Goal: Information Seeking & Learning: Check status

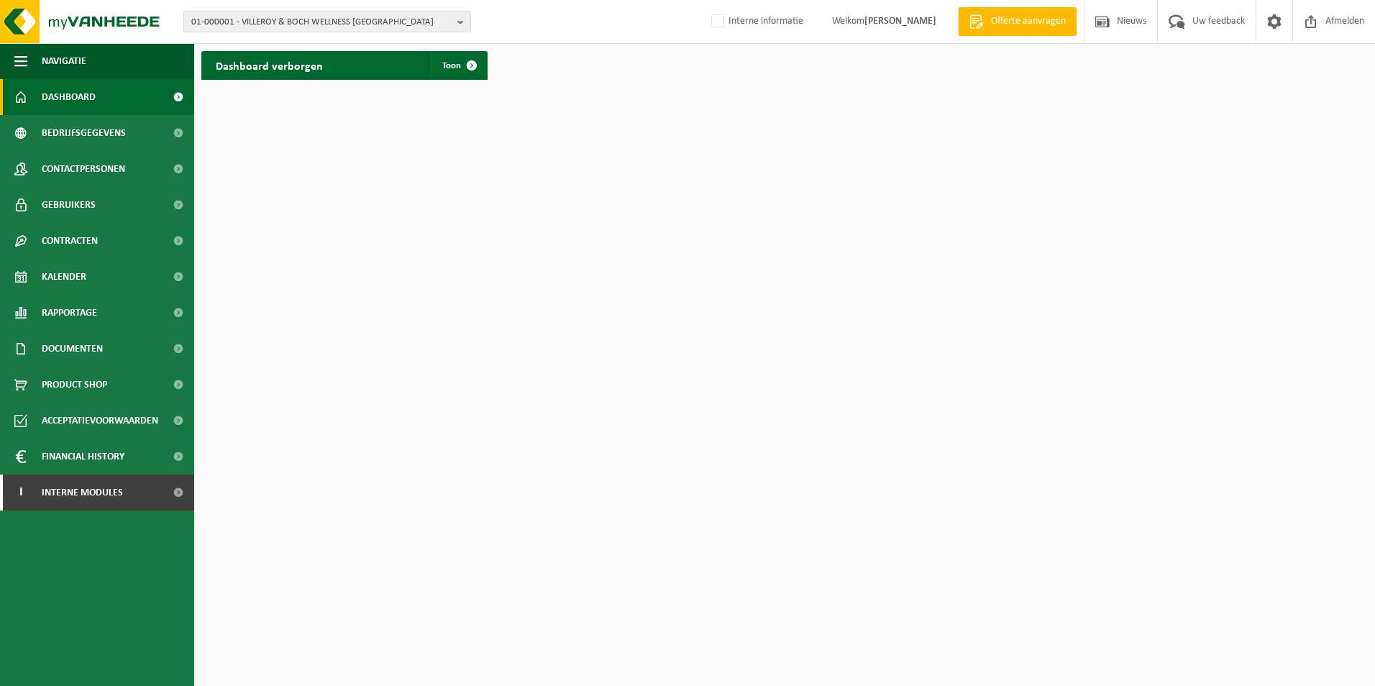
click at [394, 23] on span "01-000001 - VILLEROY & BOCH WELLNESS NV" at bounding box center [321, 23] width 260 height 22
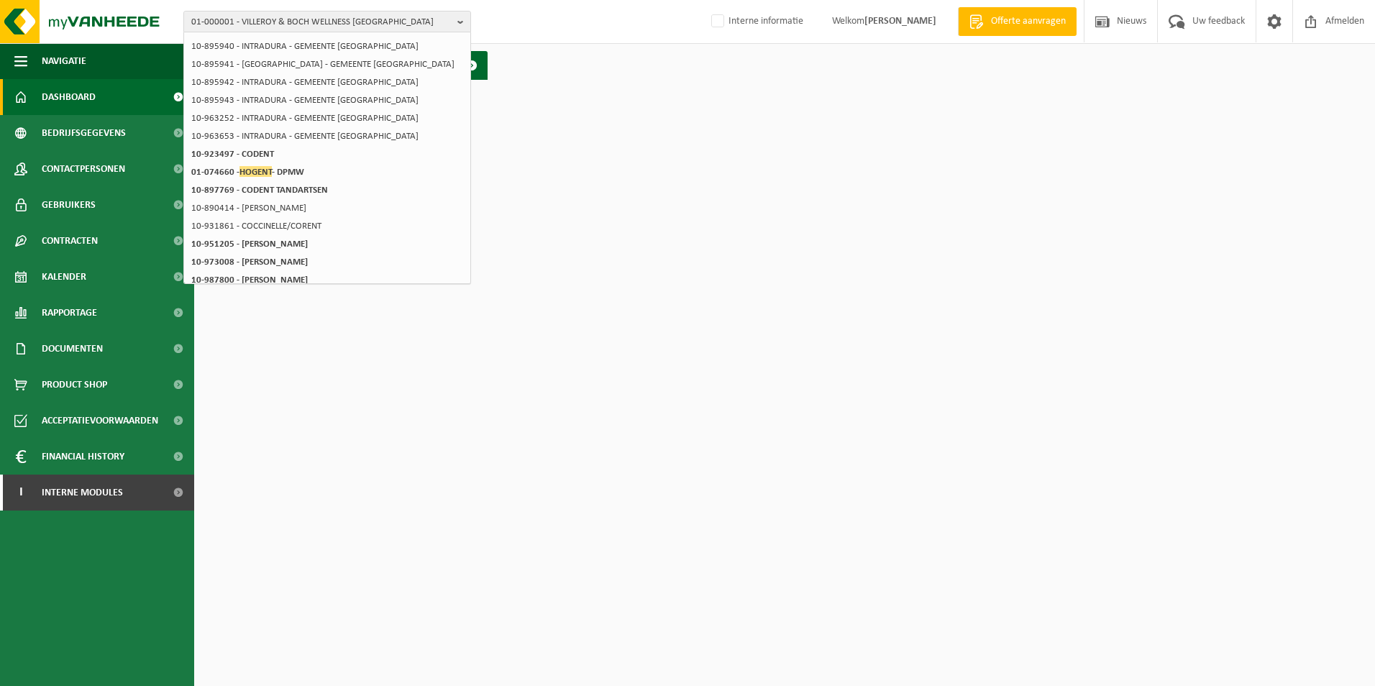
scroll to position [115, 0]
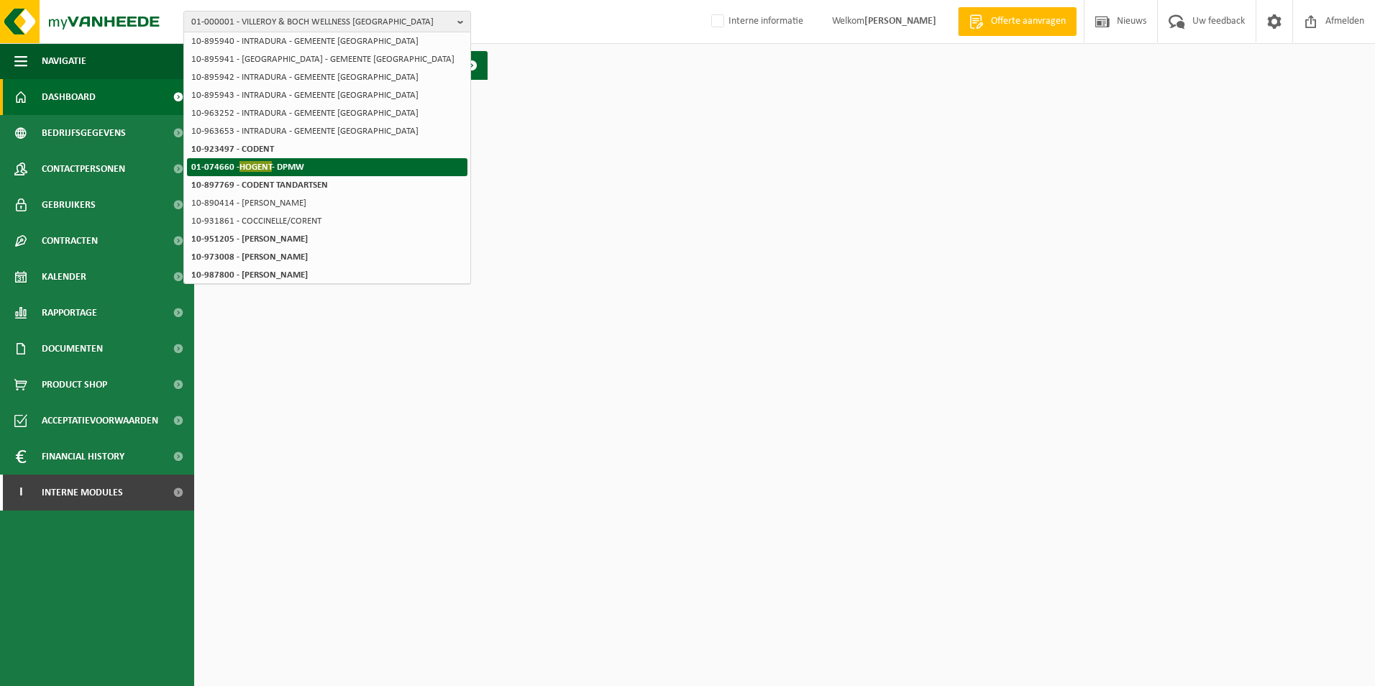
type input "HoGent"
click at [254, 168] on span "HOGENT" at bounding box center [256, 166] width 32 height 11
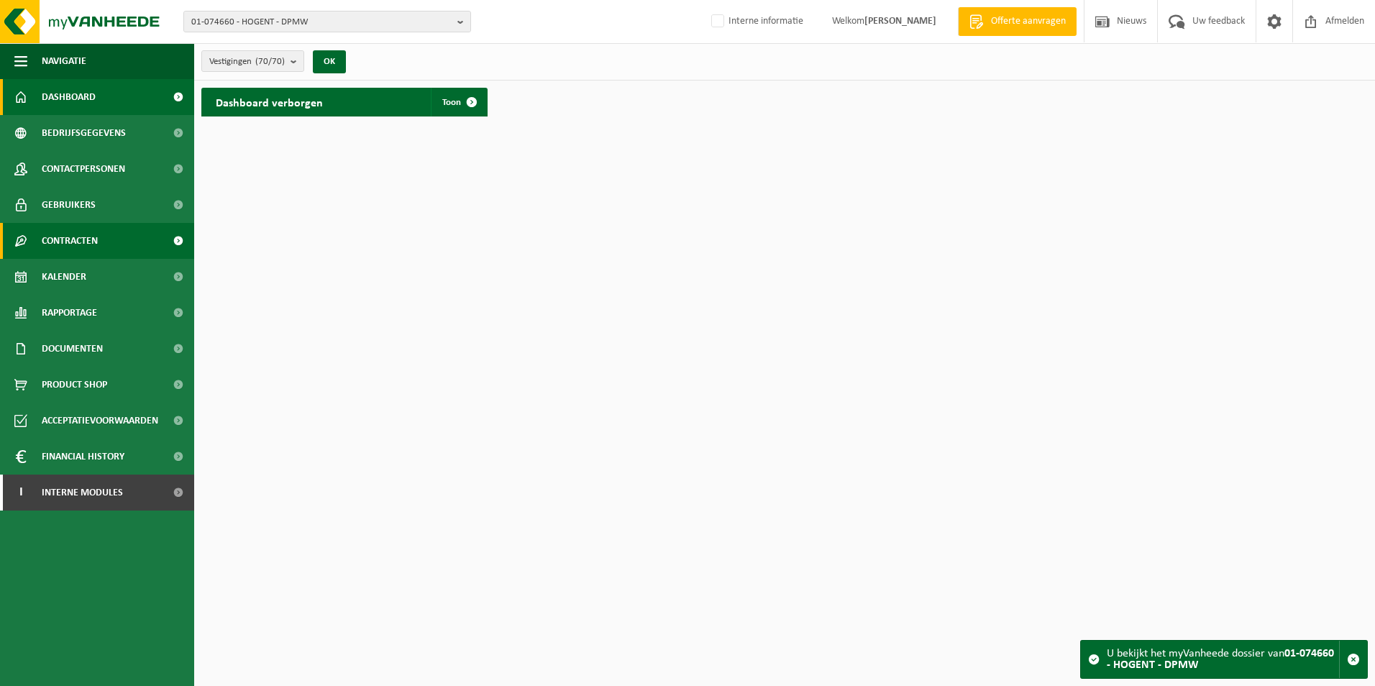
click at [104, 241] on link "Contracten" at bounding box center [97, 241] width 194 height 36
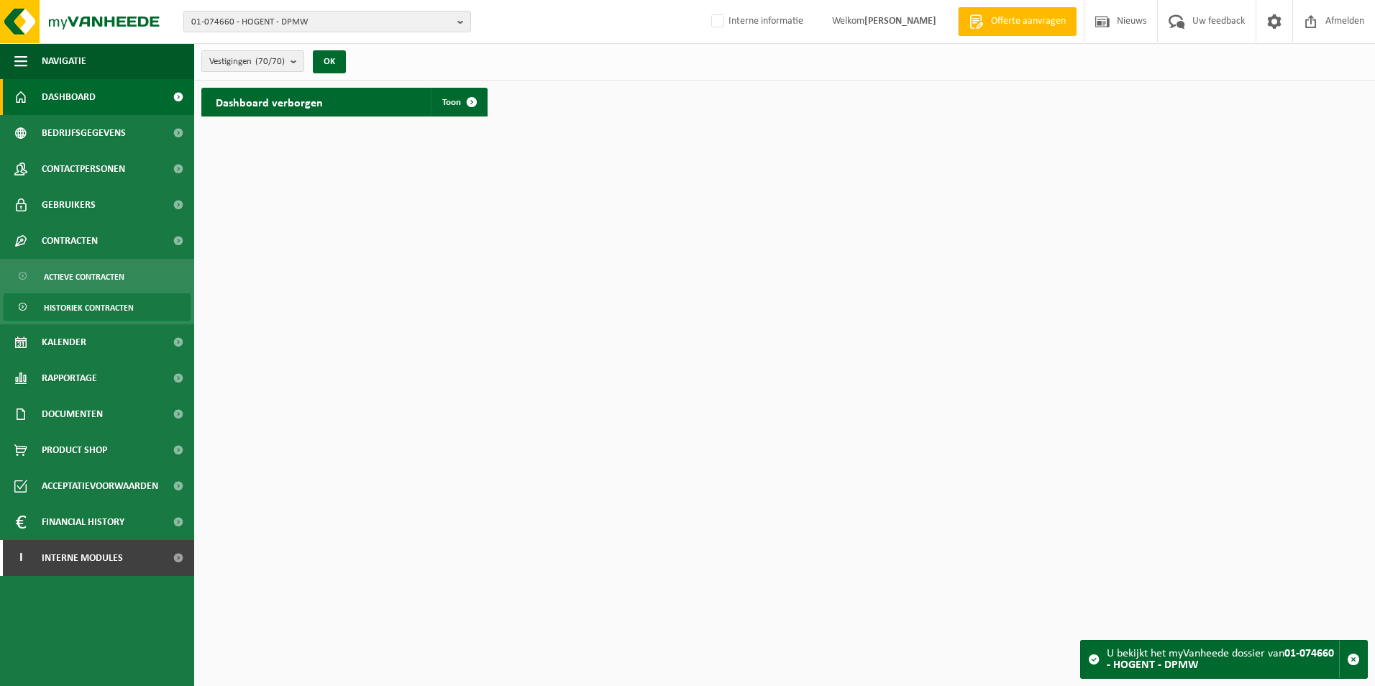
click at [96, 303] on span "Historiek contracten" at bounding box center [89, 307] width 90 height 27
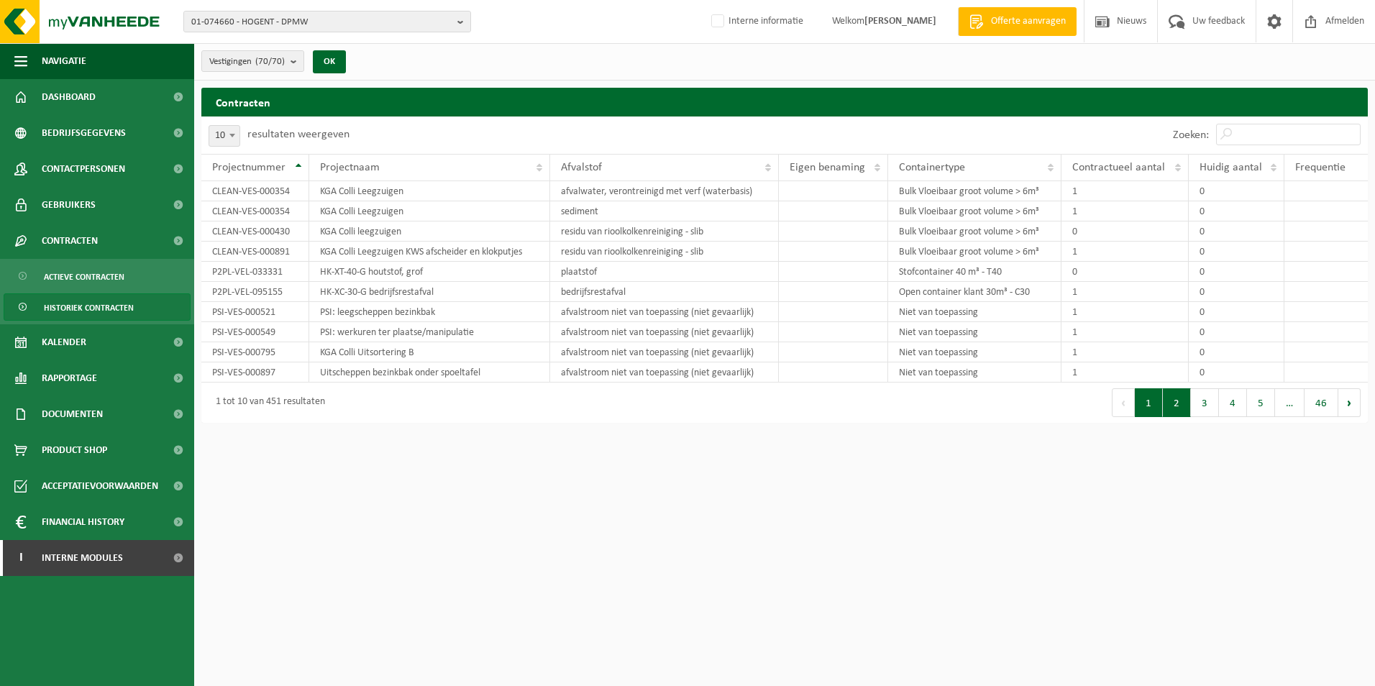
click at [1181, 405] on button "2" at bounding box center [1177, 402] width 28 height 29
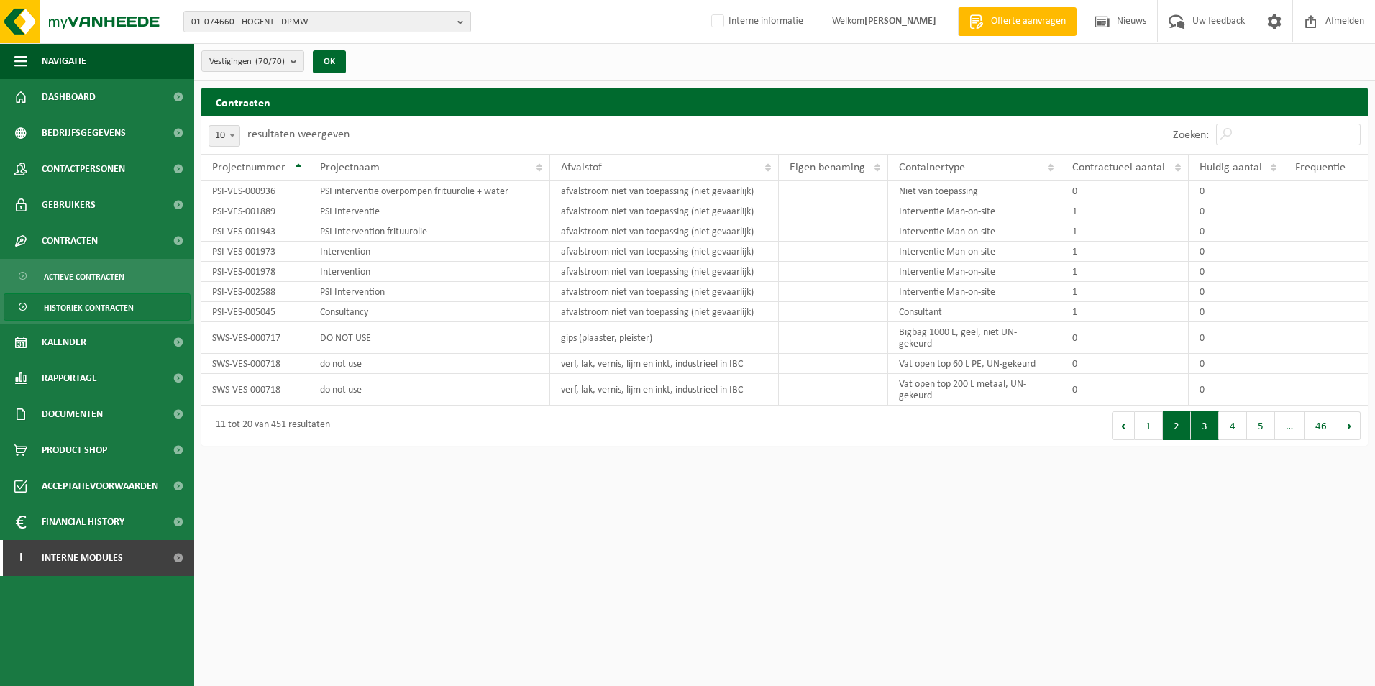
click at [1200, 419] on button "3" at bounding box center [1205, 425] width 28 height 29
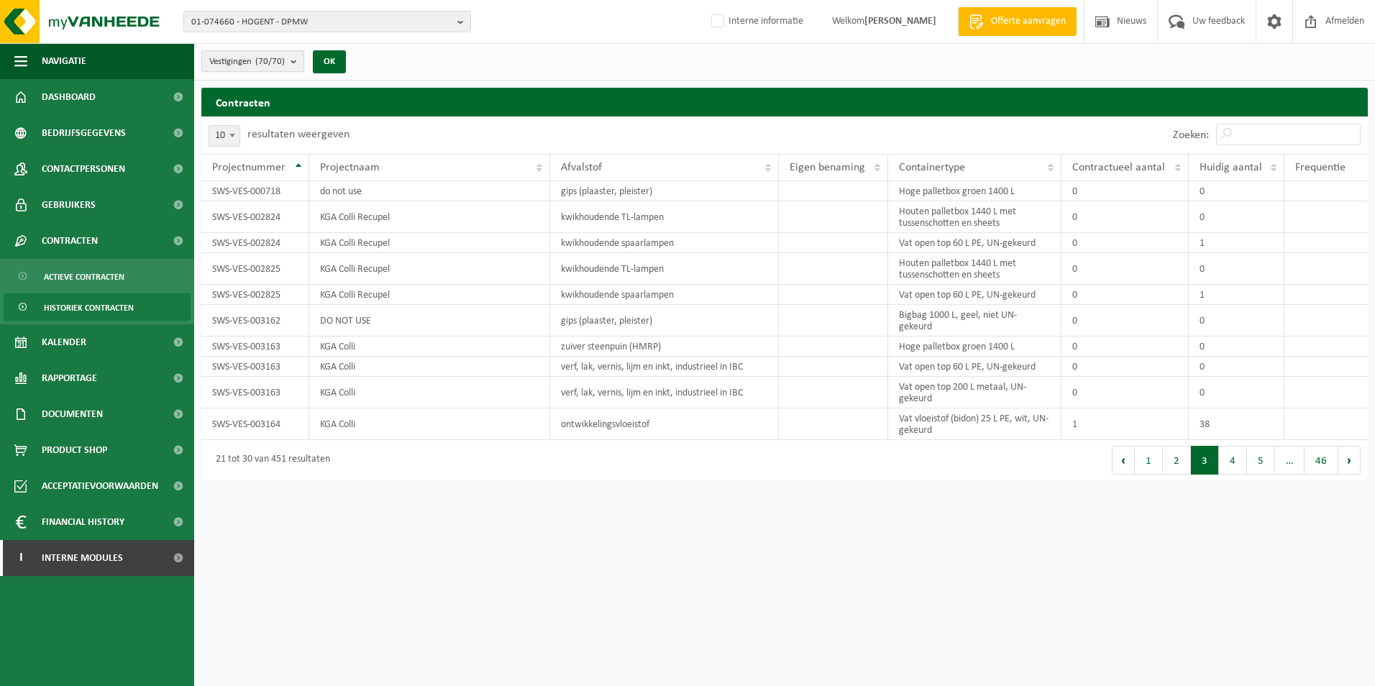
click at [294, 61] on b "submit" at bounding box center [297, 61] width 13 height 20
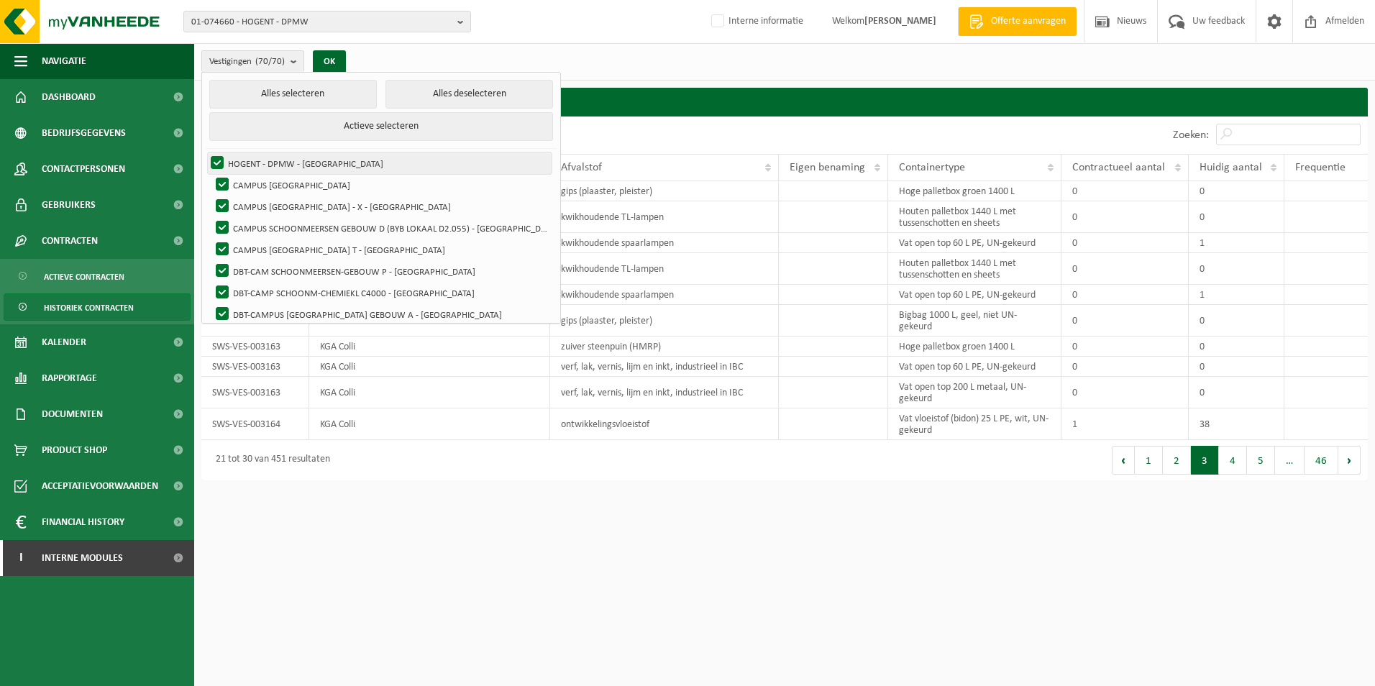
click at [222, 158] on label "HOGENT - DPMW - [GEOGRAPHIC_DATA]" at bounding box center [380, 163] width 344 height 22
click at [206, 152] on input "HOGENT - DPMW - [GEOGRAPHIC_DATA]" at bounding box center [205, 152] width 1 height 1
checkbox input "false"
click at [434, 88] on button "Alles deselecteren" at bounding box center [470, 94] width 168 height 29
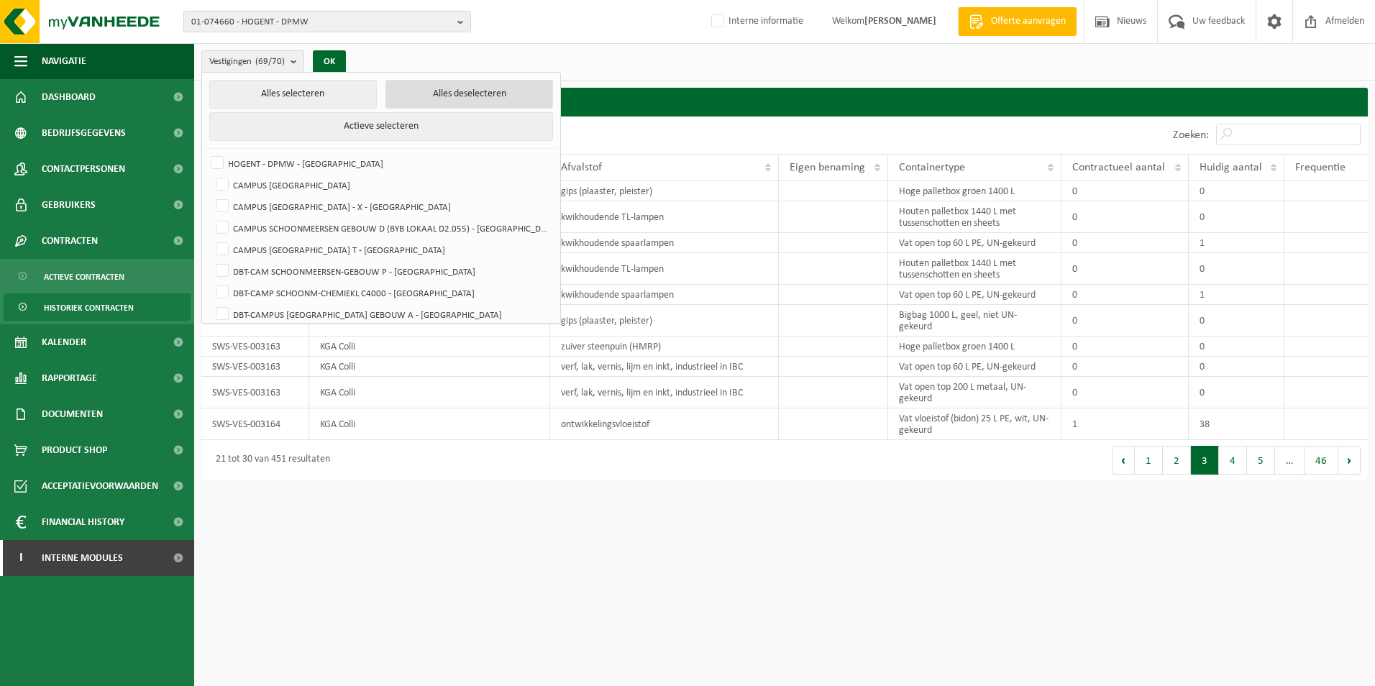
checkbox input "false"
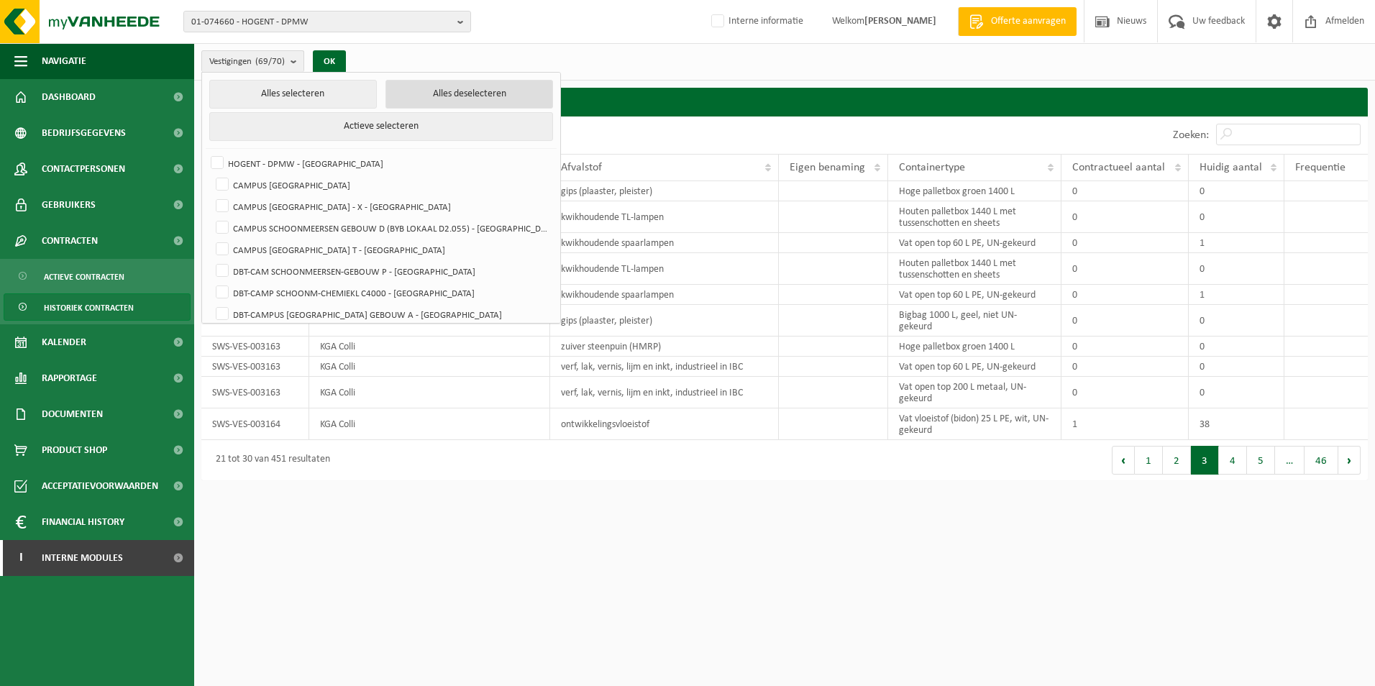
checkbox input "false"
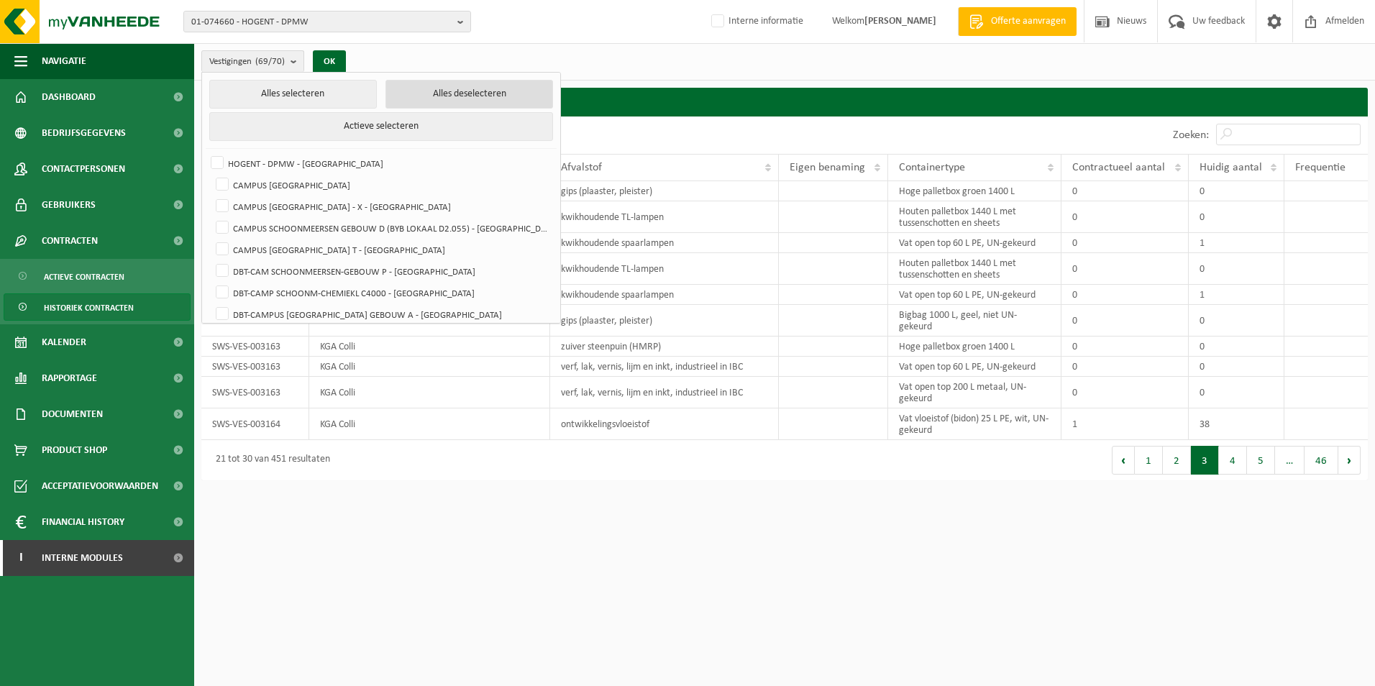
checkbox input "false"
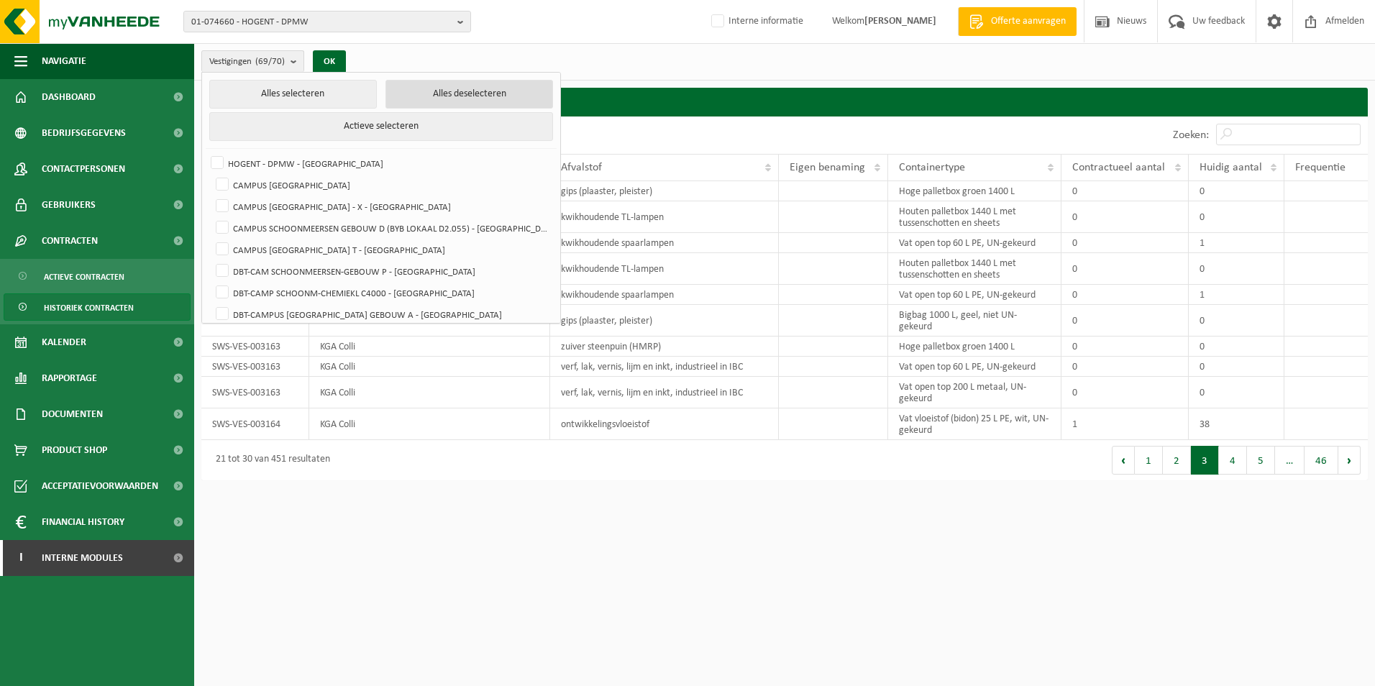
checkbox input "false"
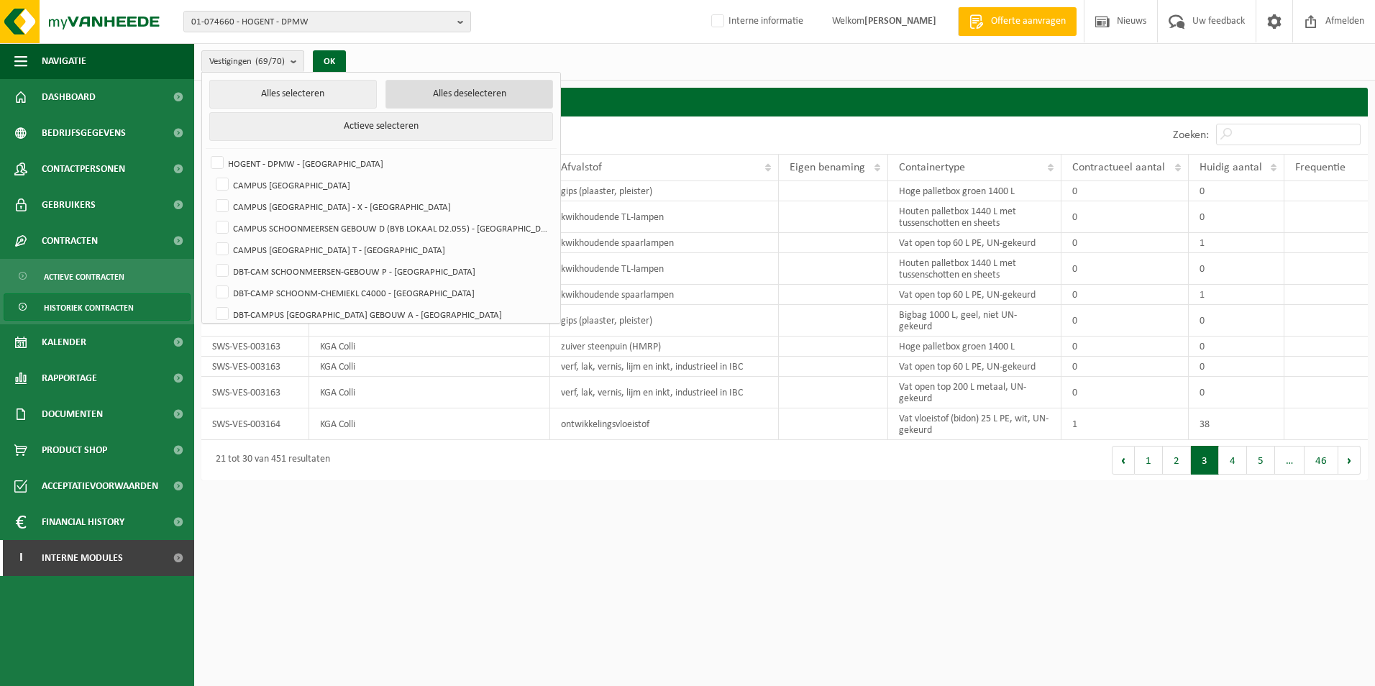
checkbox input "false"
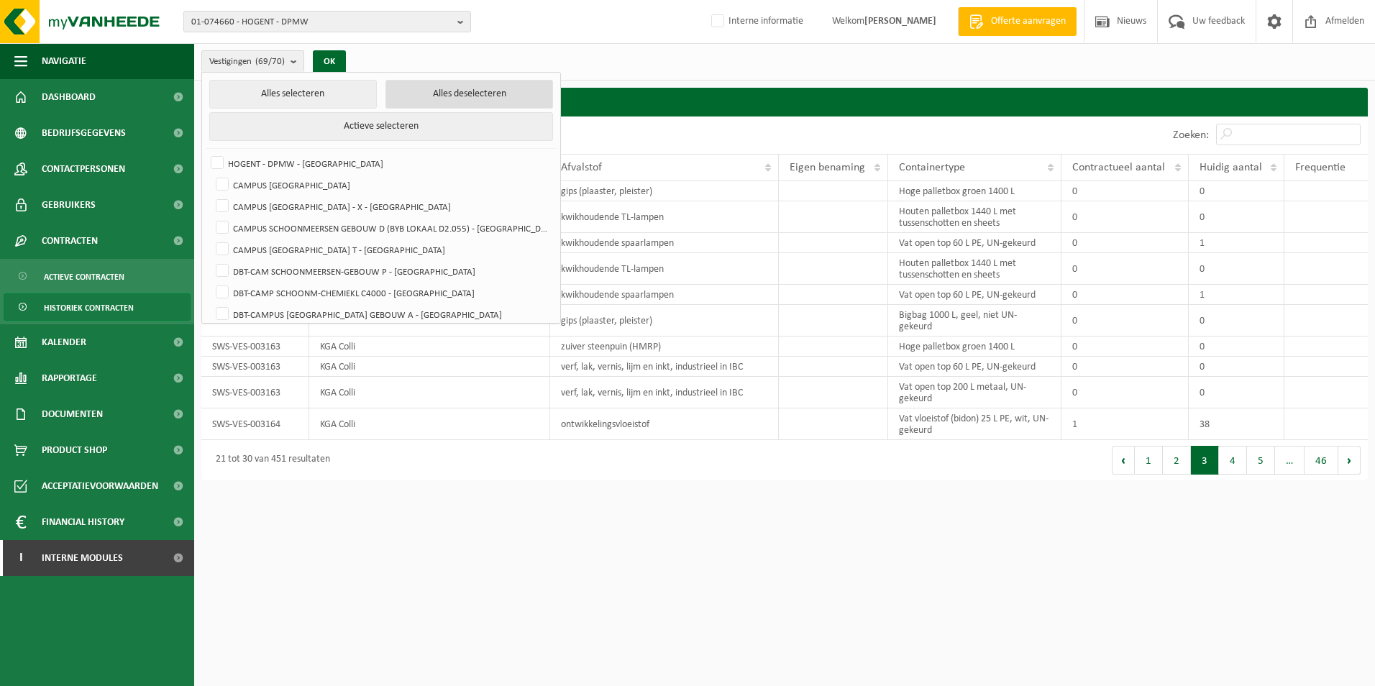
checkbox input "false"
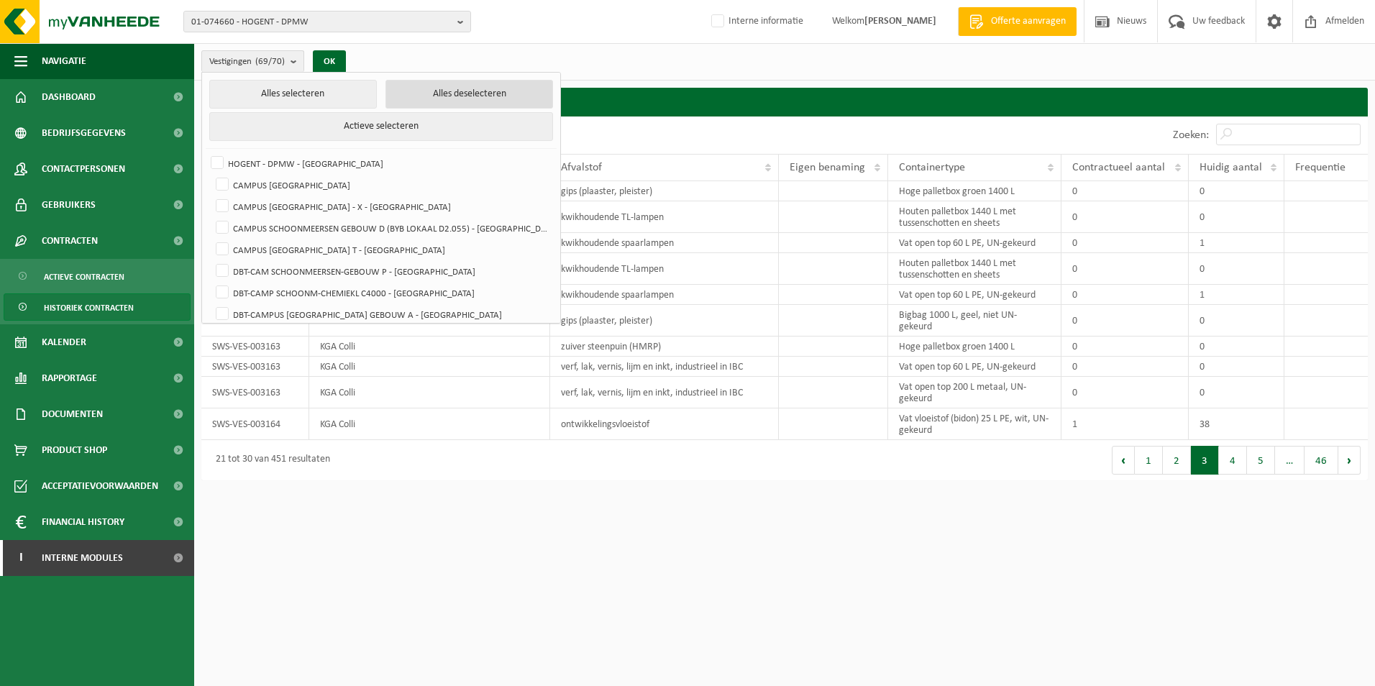
checkbox input "false"
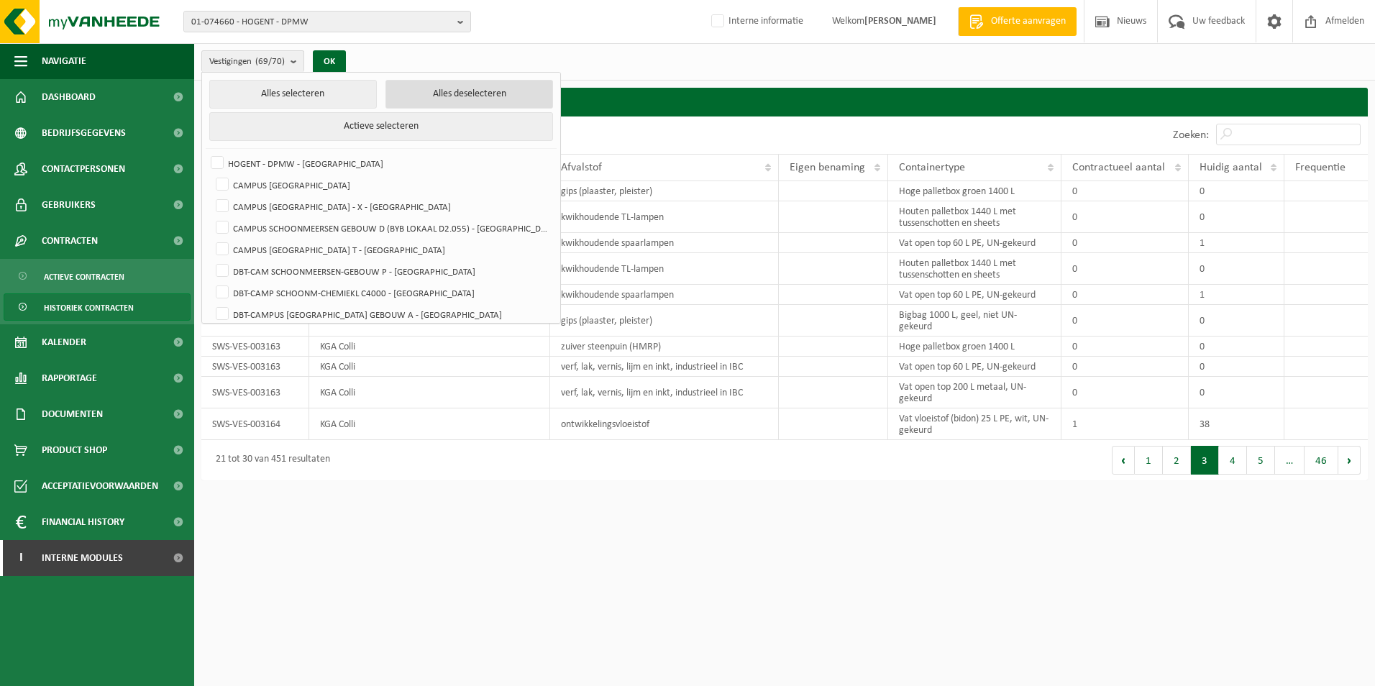
checkbox input "false"
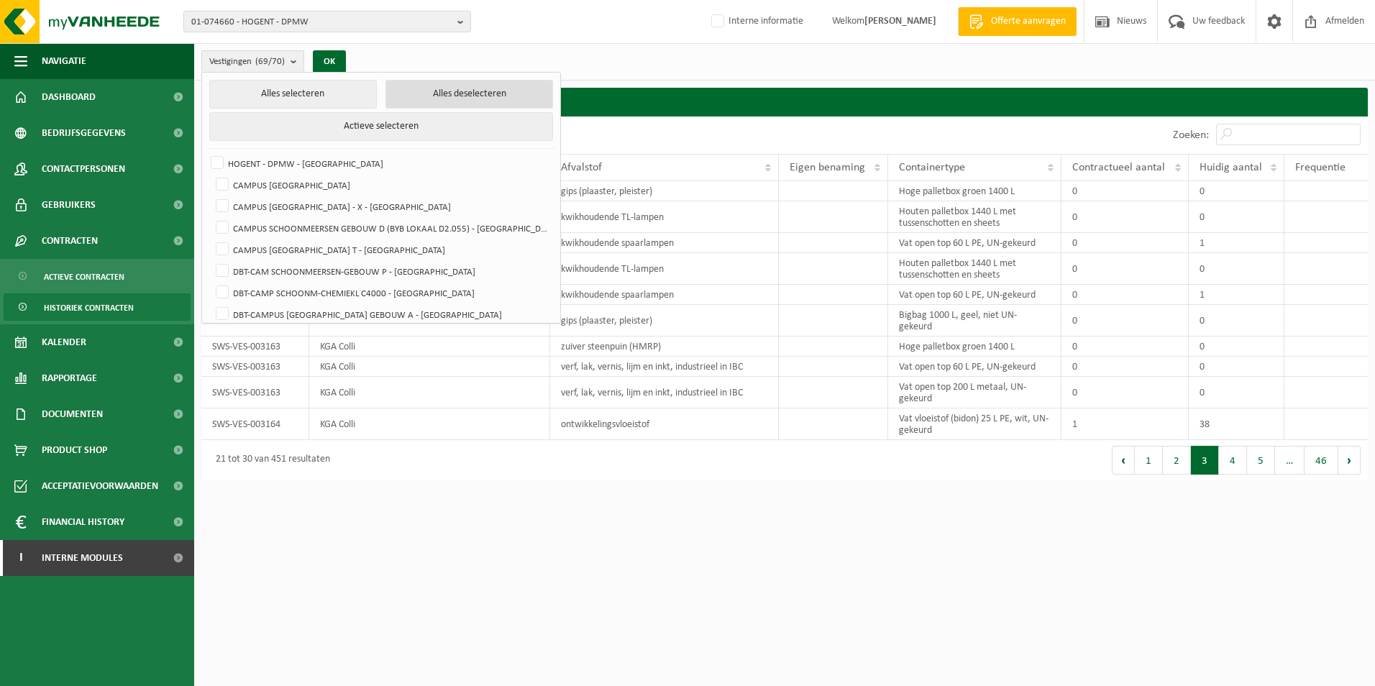
checkbox input "false"
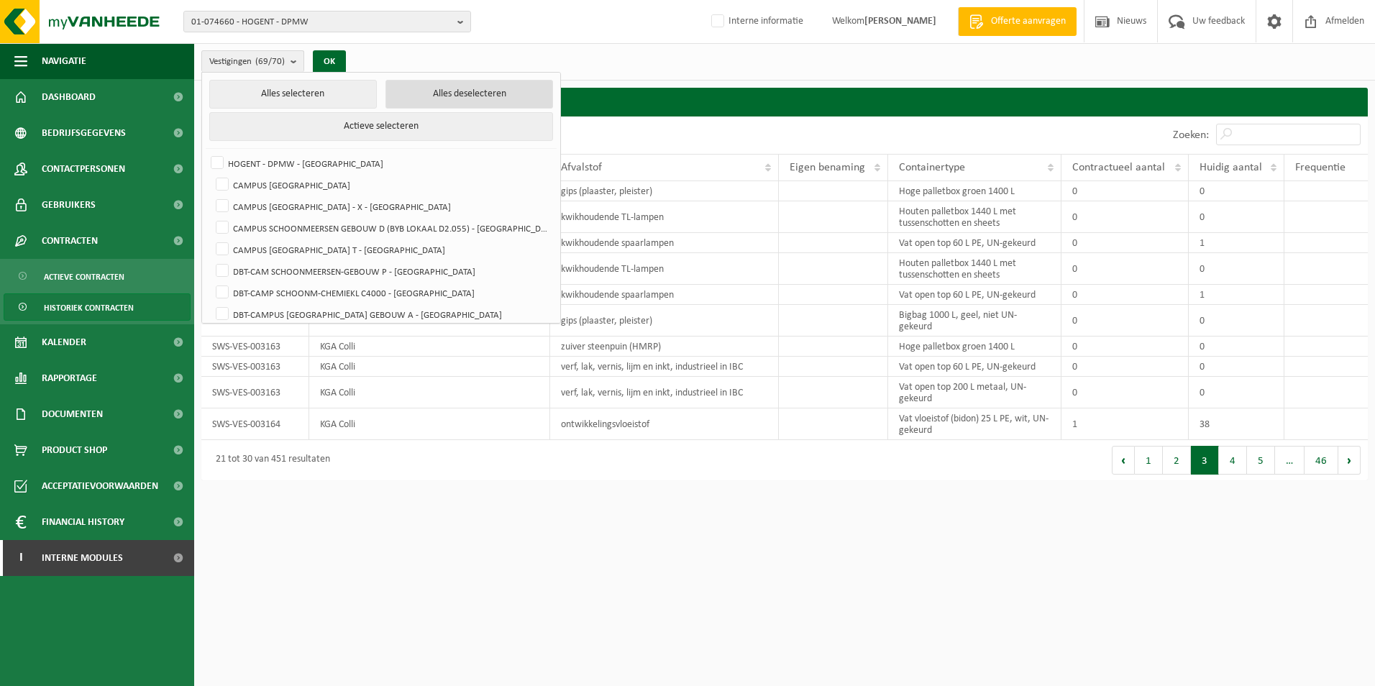
checkbox input "false"
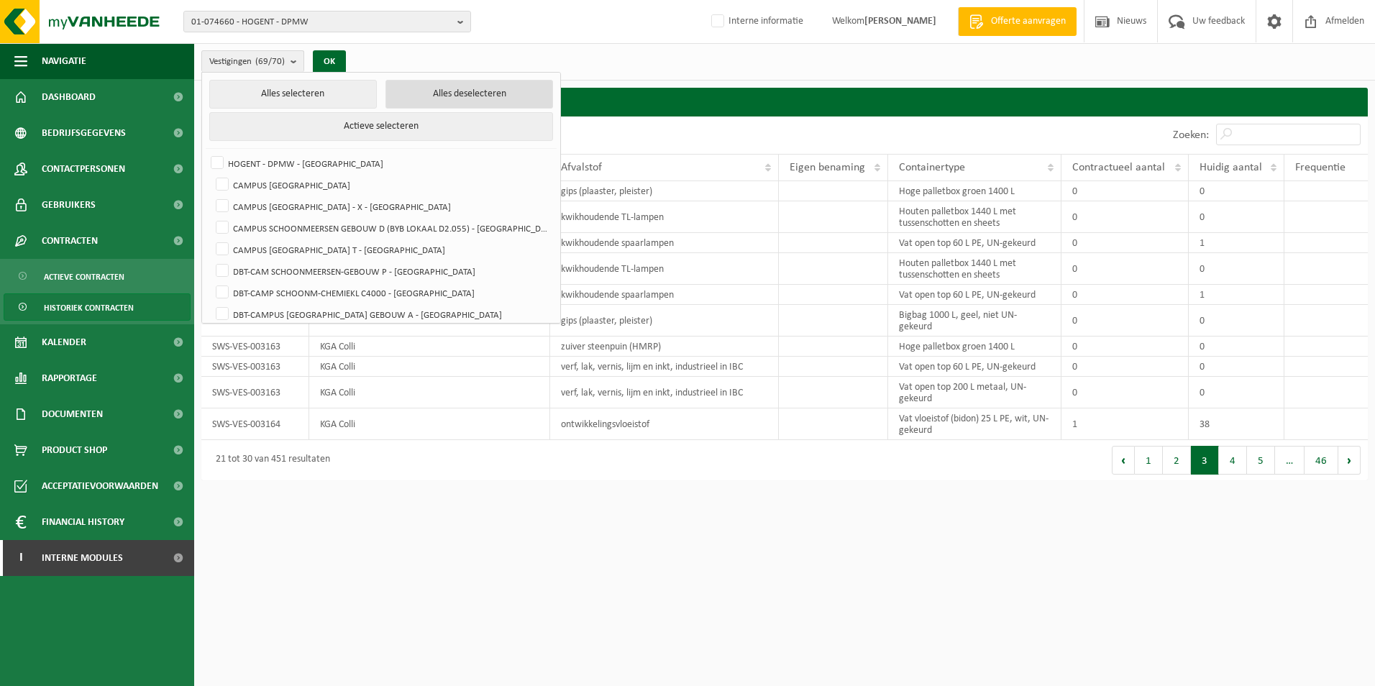
checkbox input "false"
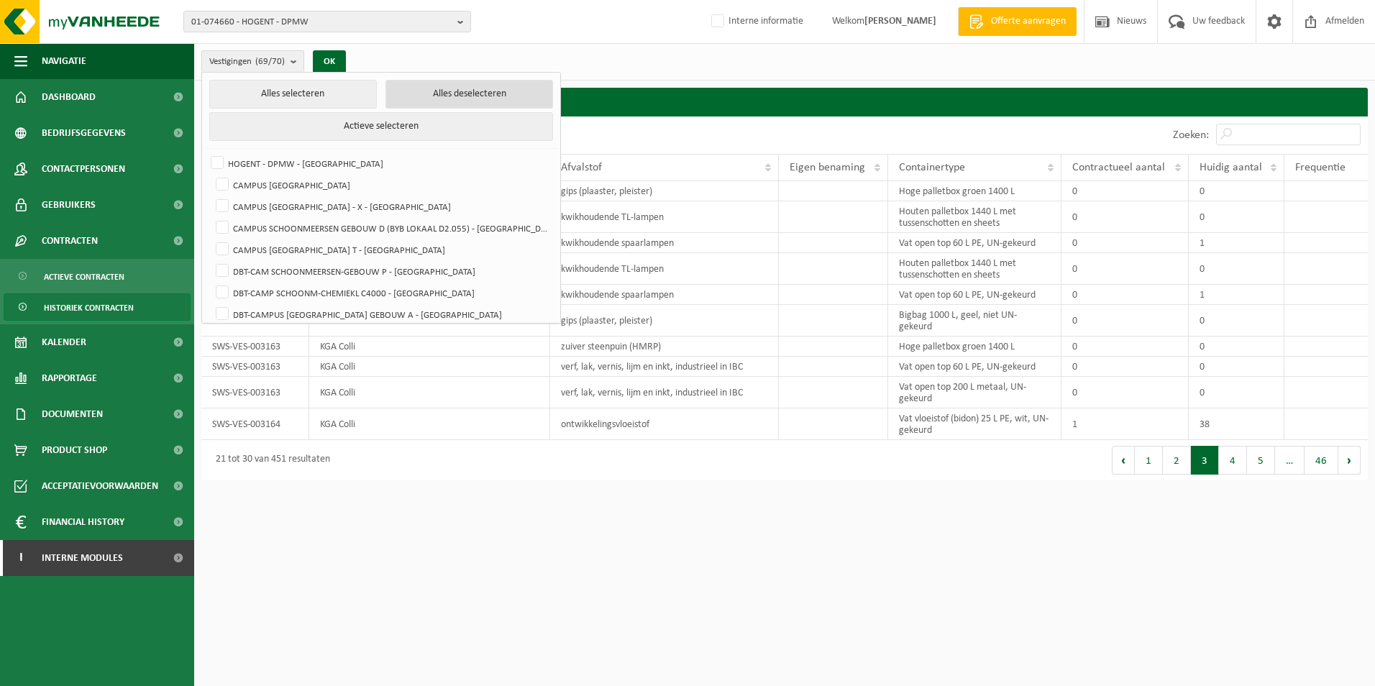
checkbox input "false"
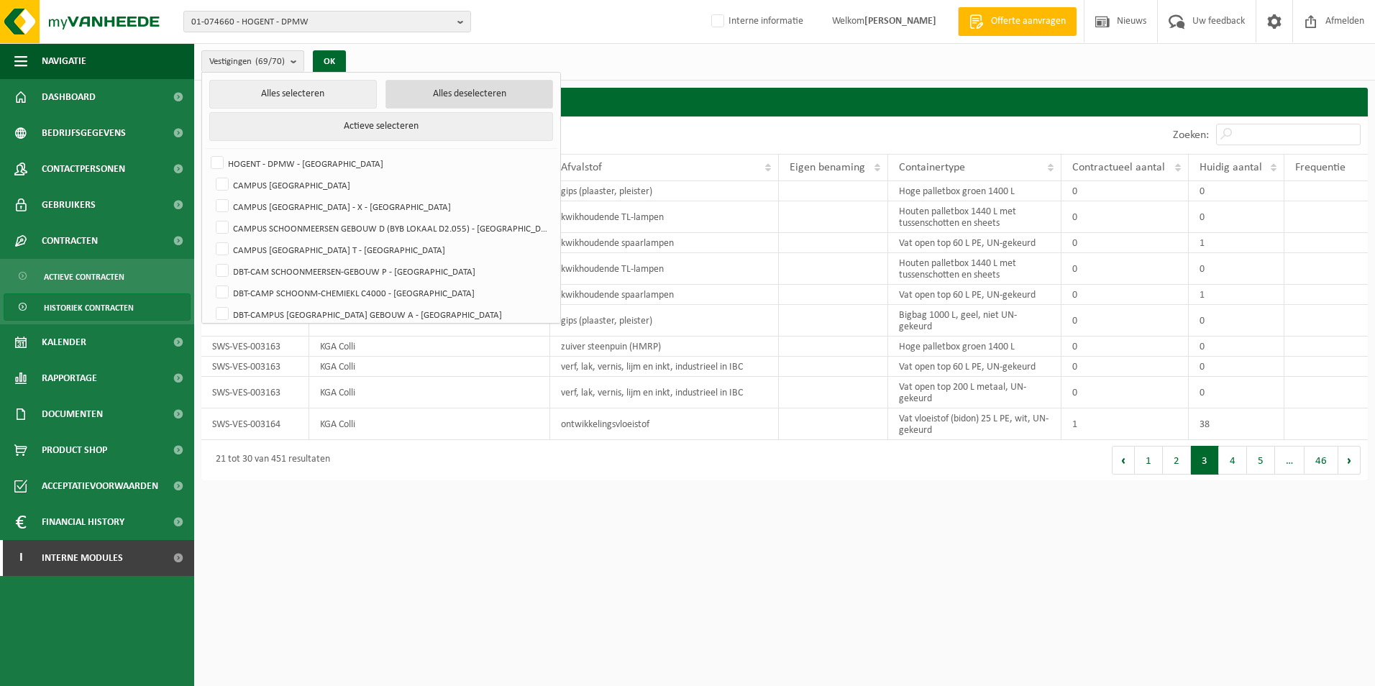
checkbox input "false"
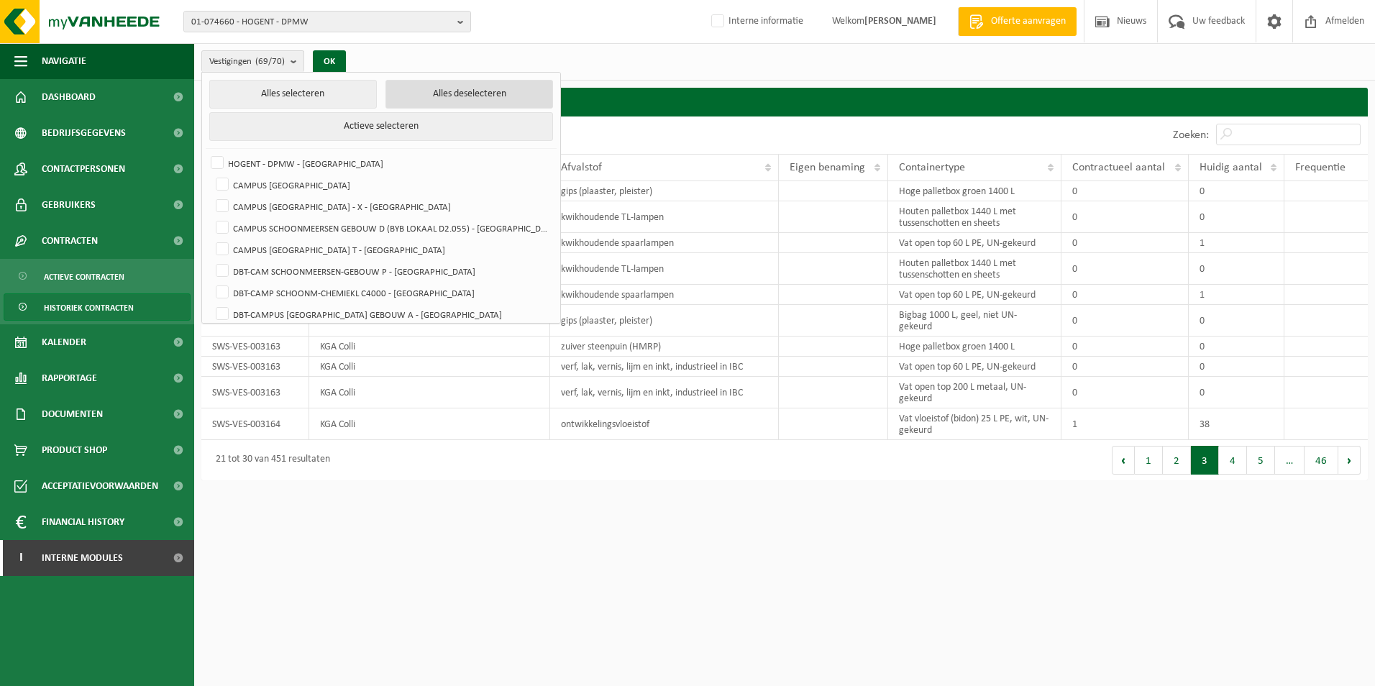
checkbox input "false"
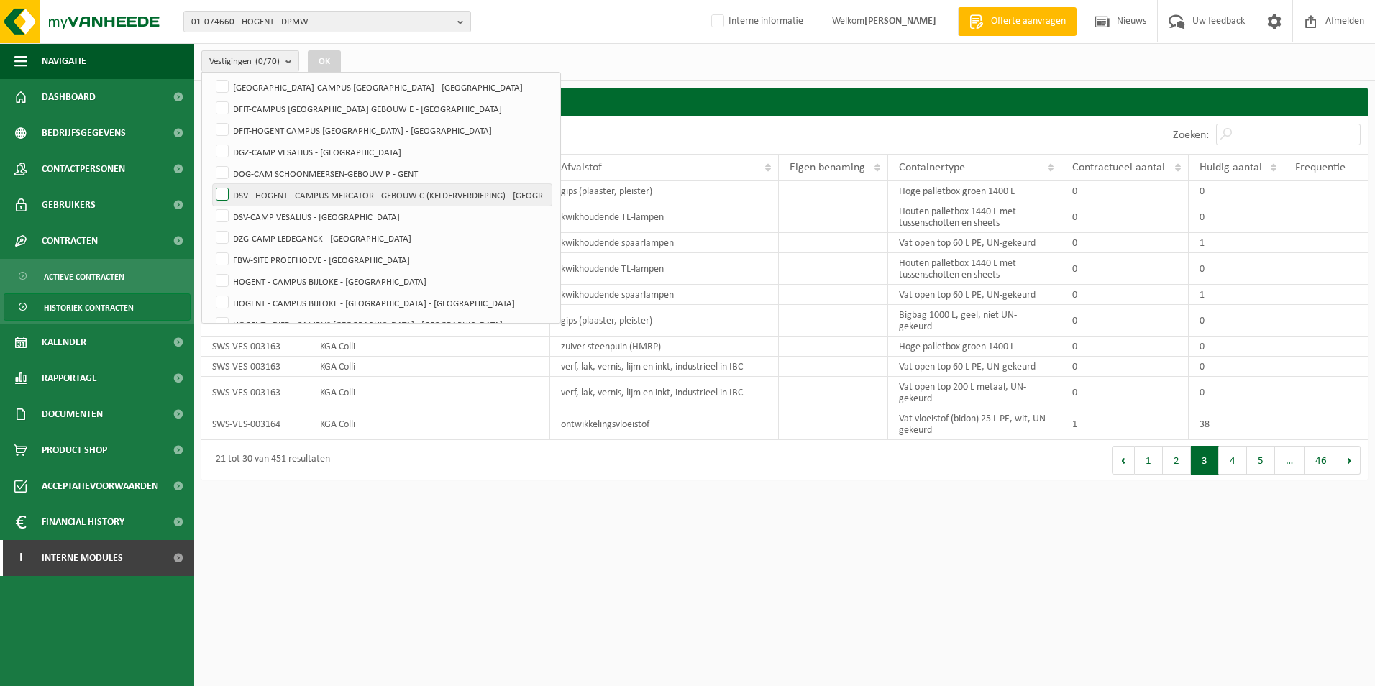
scroll to position [432, 0]
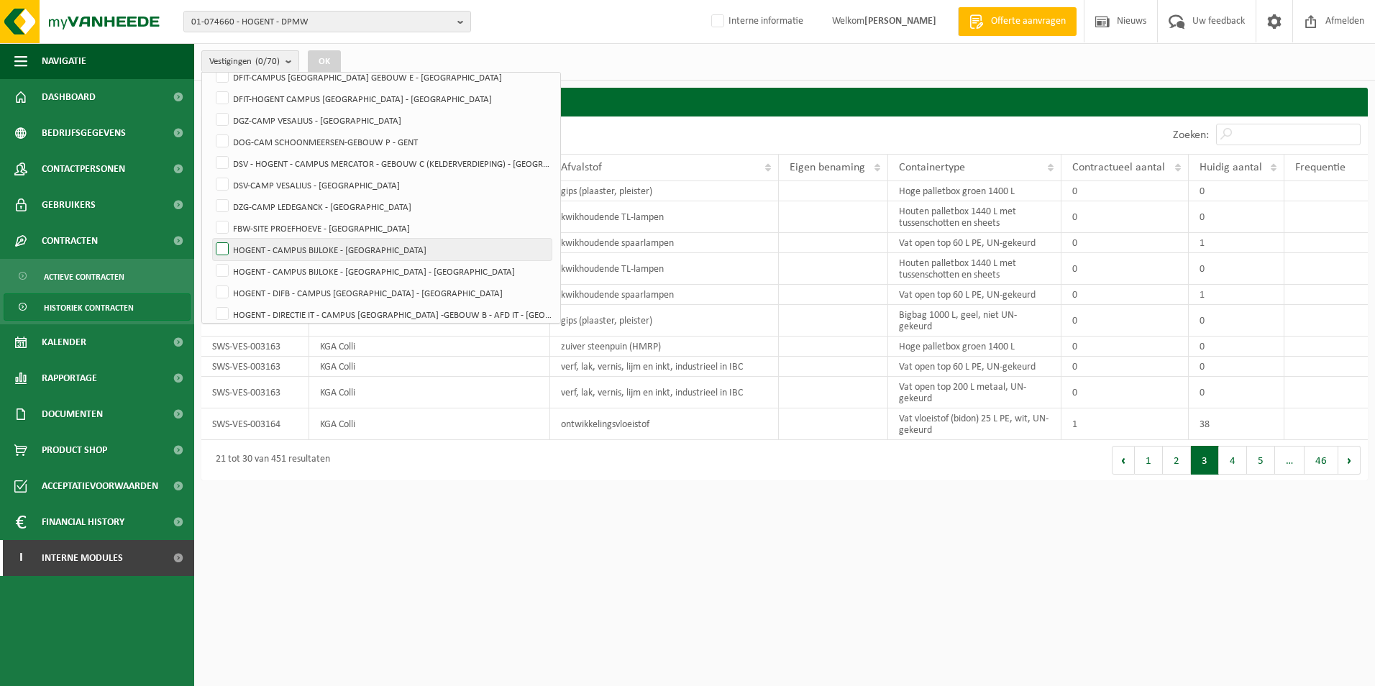
click at [226, 249] on label "HOGENT - CAMPUS BIJLOKE - [GEOGRAPHIC_DATA]" at bounding box center [382, 250] width 339 height 22
click at [211, 239] on input "HOGENT - CAMPUS BIJLOKE - [GEOGRAPHIC_DATA]" at bounding box center [210, 238] width 1 height 1
checkbox input "true"
click at [224, 270] on label "HOGENT - CAMPUS BIJLOKE - [GEOGRAPHIC_DATA] - [GEOGRAPHIC_DATA]" at bounding box center [382, 271] width 339 height 22
click at [211, 260] on input "HOGENT - CAMPUS BIJLOKE - [GEOGRAPHIC_DATA] - [GEOGRAPHIC_DATA]" at bounding box center [210, 260] width 1 height 1
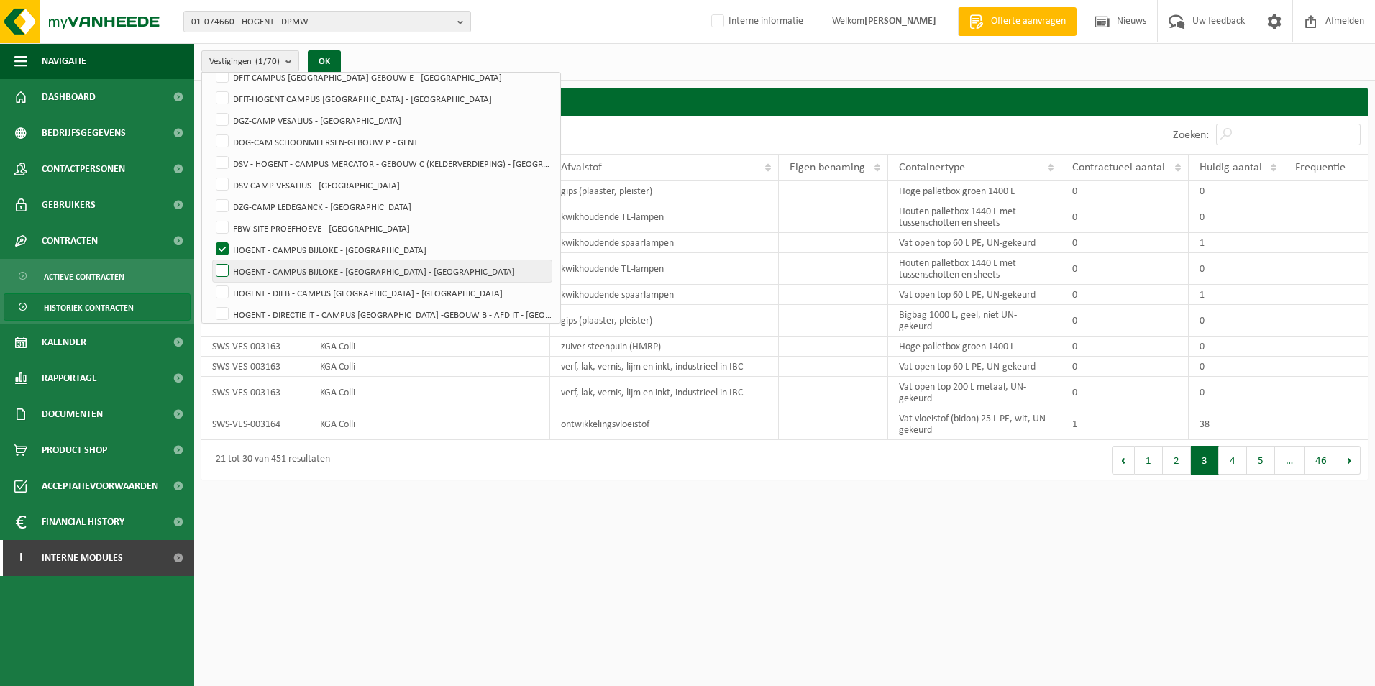
checkbox input "true"
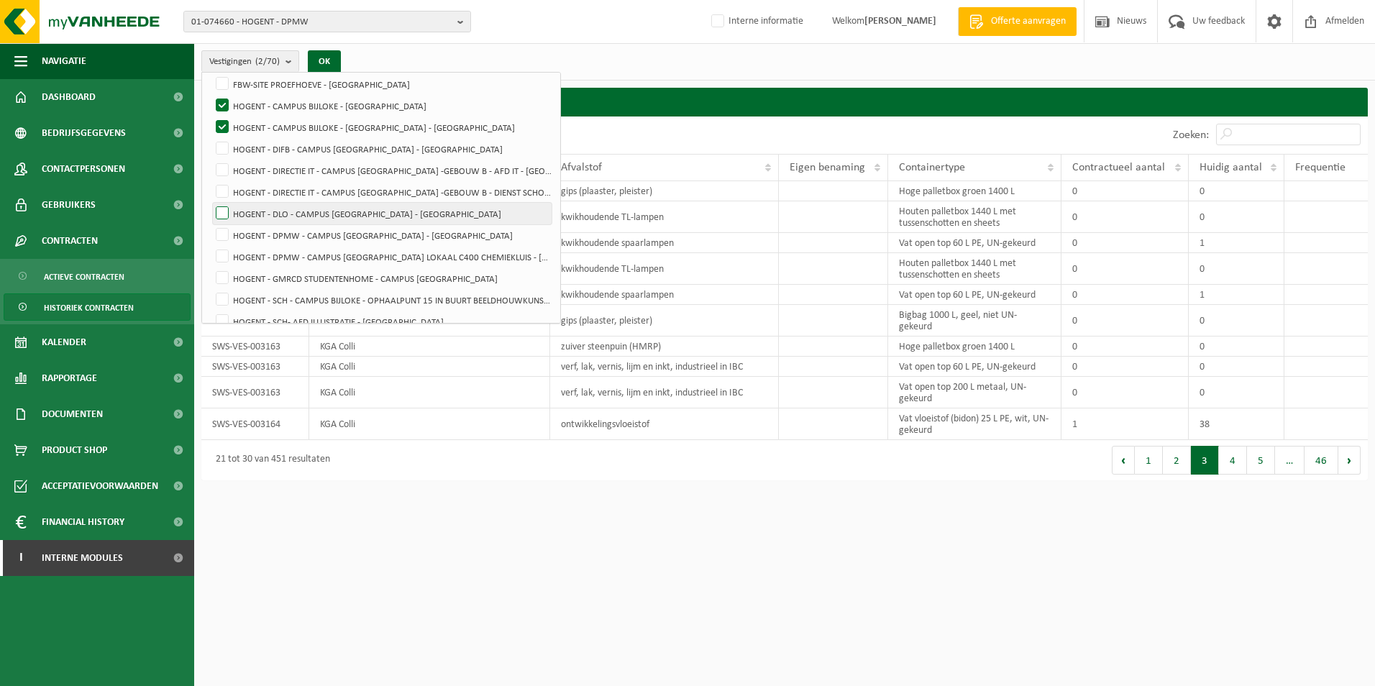
scroll to position [647, 0]
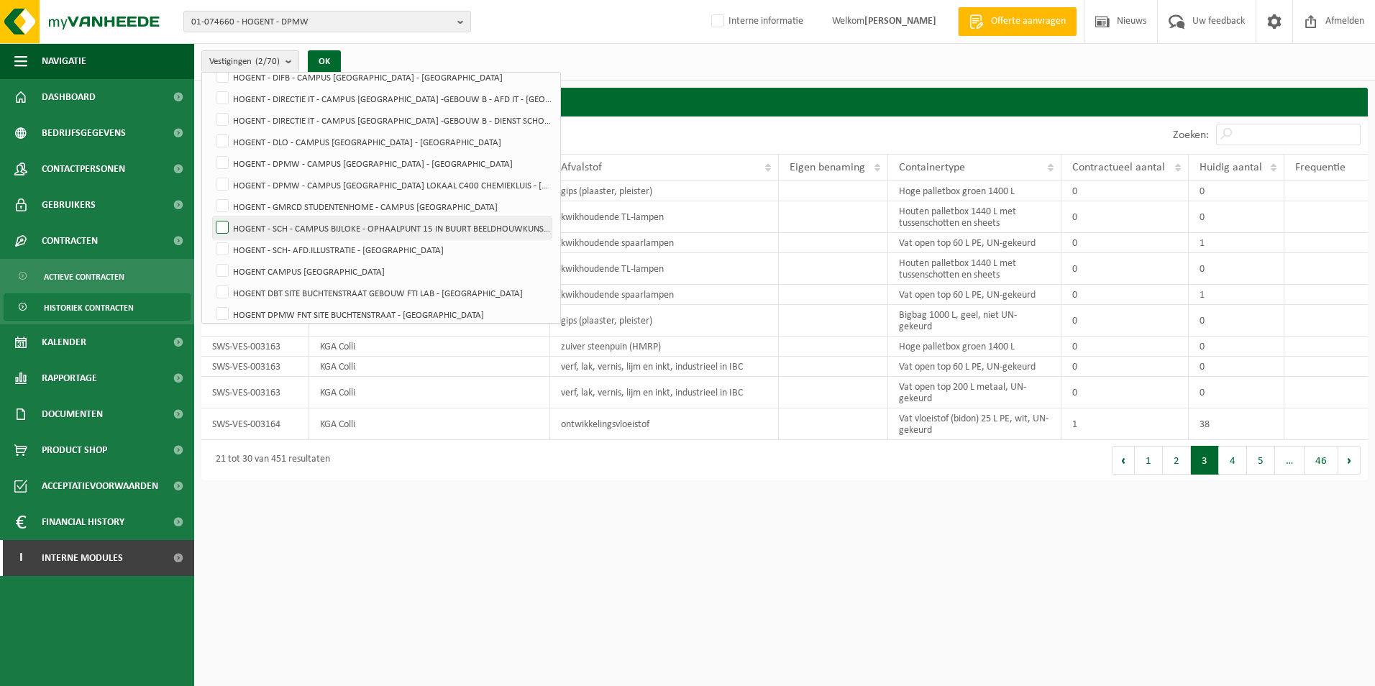
click at [219, 227] on label "HOGENT - SCH - CAMPUS BIJLOKE - OPHAALPUNT 15 IN BUURT BEELDHOUWKUNST - [GEOGRA…" at bounding box center [382, 228] width 339 height 22
click at [211, 217] on input "HOGENT - SCH - CAMPUS BIJLOKE - OPHAALPUNT 15 IN BUURT BEELDHOUWKUNST - [GEOGRA…" at bounding box center [210, 216] width 1 height 1
checkbox input "true"
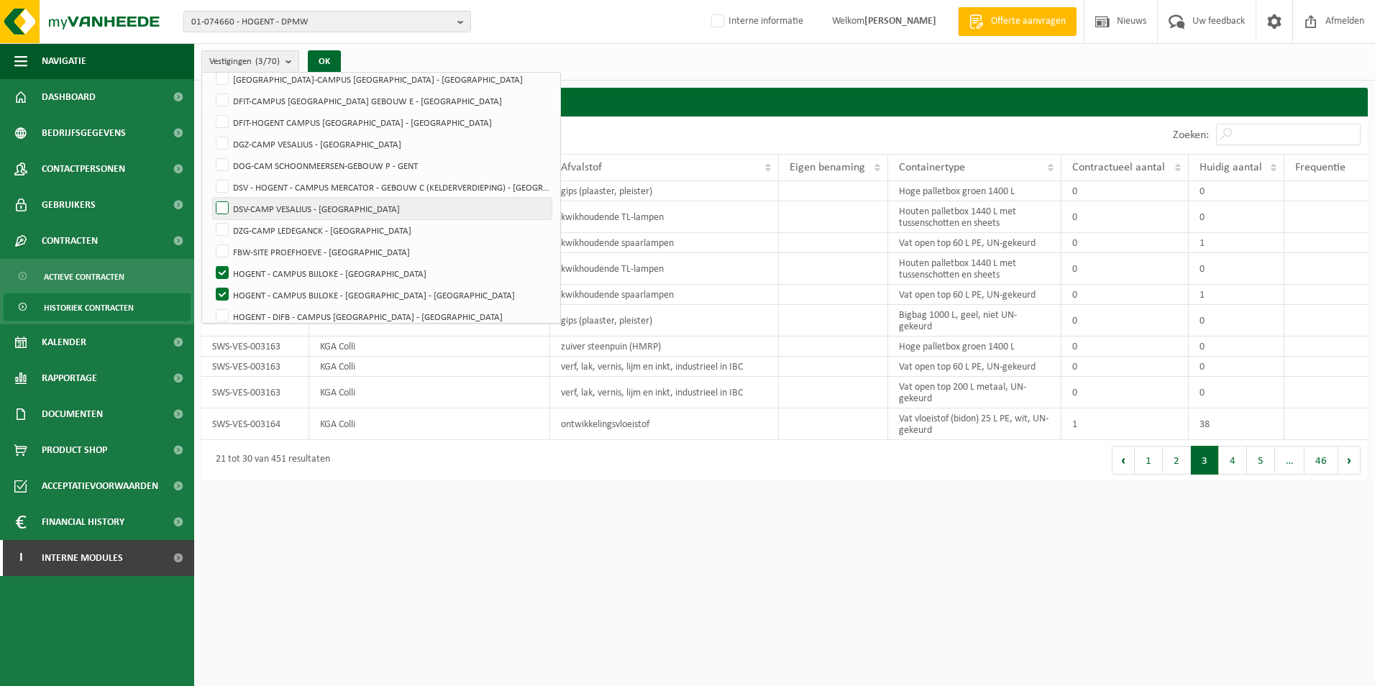
scroll to position [432, 0]
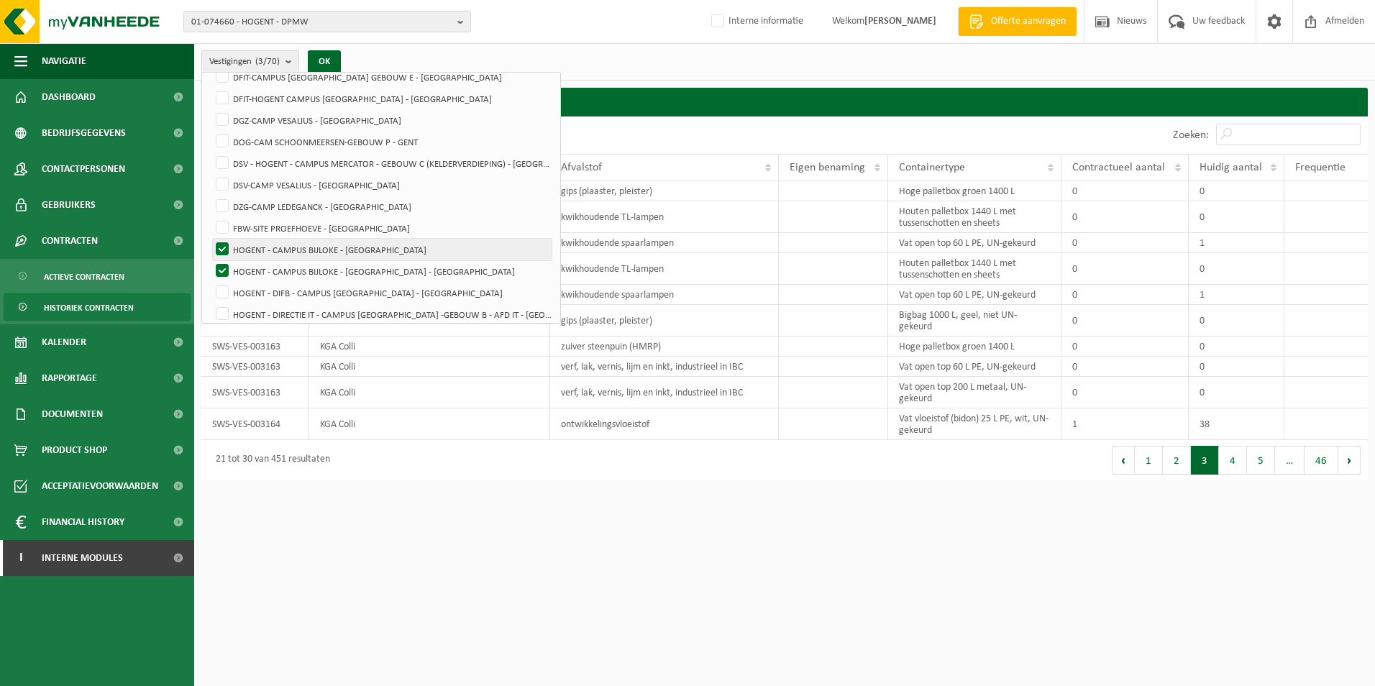
click at [222, 246] on label "HOGENT - CAMPUS BIJLOKE - [GEOGRAPHIC_DATA]" at bounding box center [382, 250] width 339 height 22
click at [211, 239] on input "HOGENT - CAMPUS BIJLOKE - [GEOGRAPHIC_DATA]" at bounding box center [210, 238] width 1 height 1
checkbox input "false"
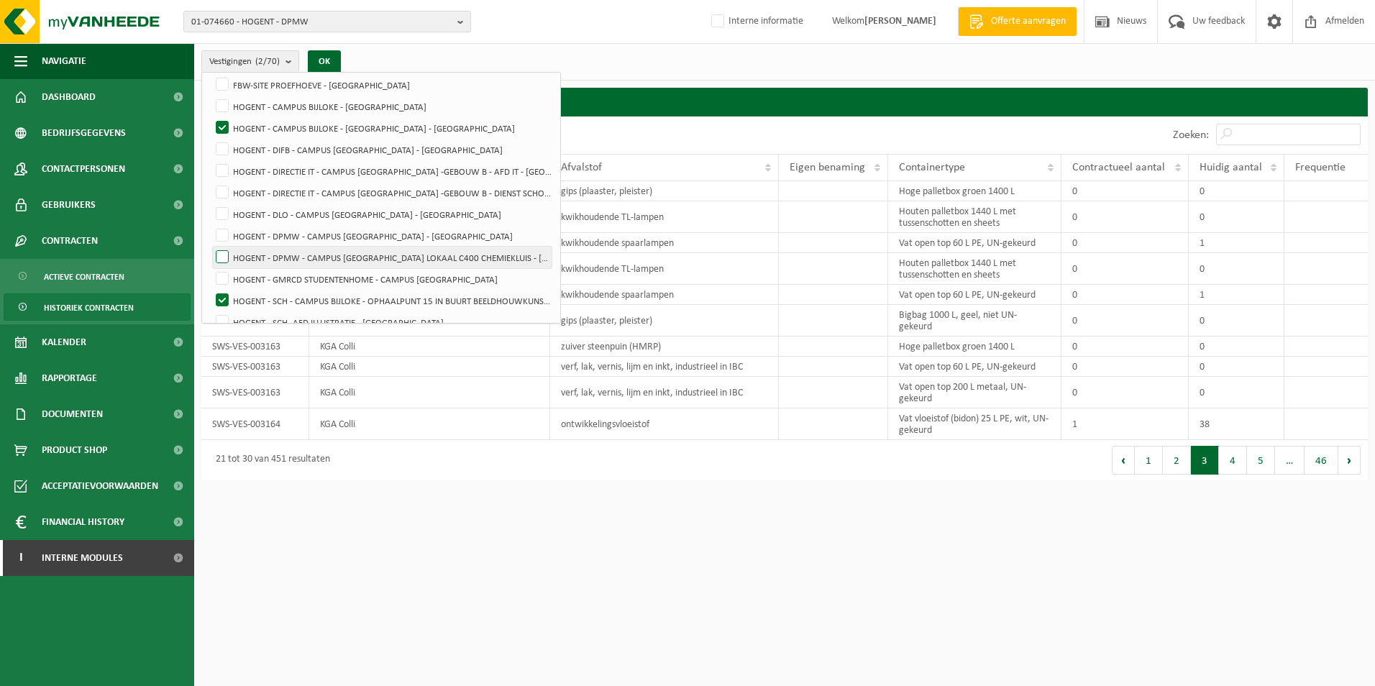
scroll to position [575, 0]
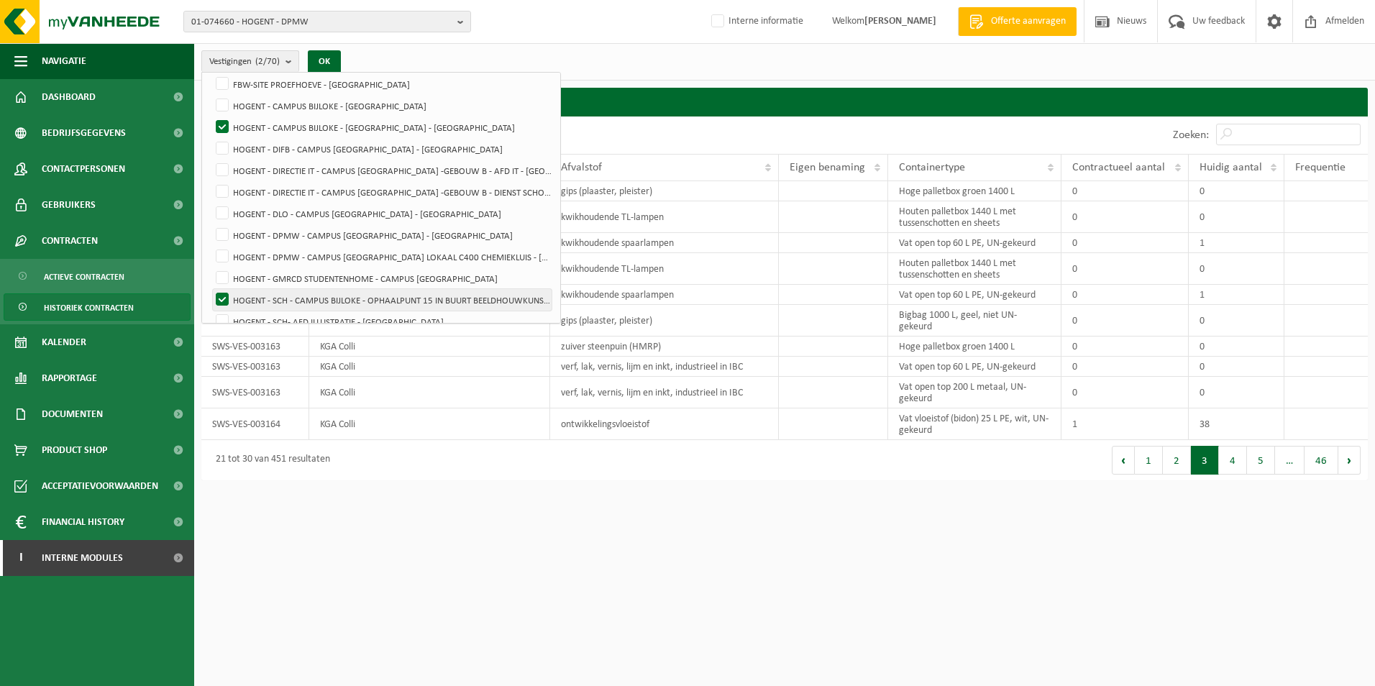
click at [224, 298] on label "HOGENT - SCH - CAMPUS BIJLOKE - OPHAALPUNT 15 IN BUURT BEELDHOUWKUNST - [GEOGRA…" at bounding box center [382, 300] width 339 height 22
click at [211, 289] on input "HOGENT - SCH - CAMPUS BIJLOKE - OPHAALPUNT 15 IN BUURT BEELDHOUWKUNST - [GEOGRA…" at bounding box center [210, 288] width 1 height 1
checkbox input "false"
click at [329, 65] on button "OK" at bounding box center [324, 61] width 33 height 23
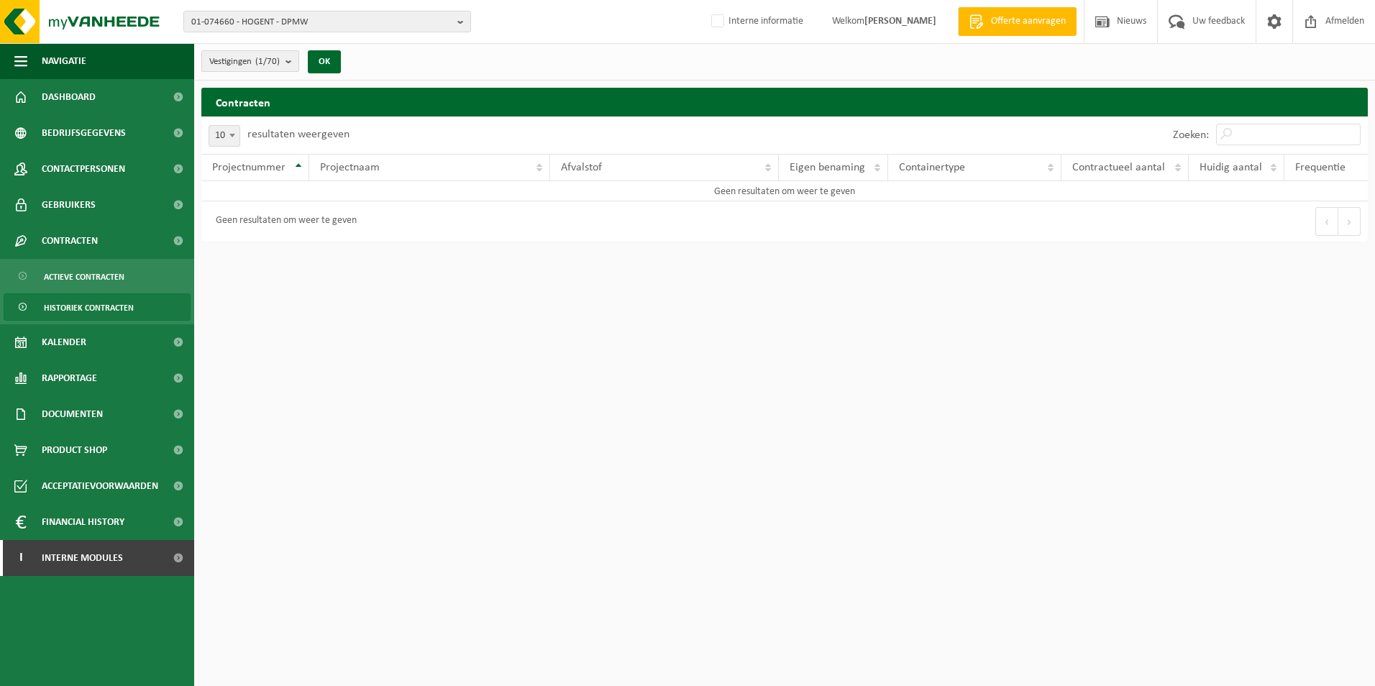
click at [295, 60] on b "submit" at bounding box center [292, 61] width 13 height 20
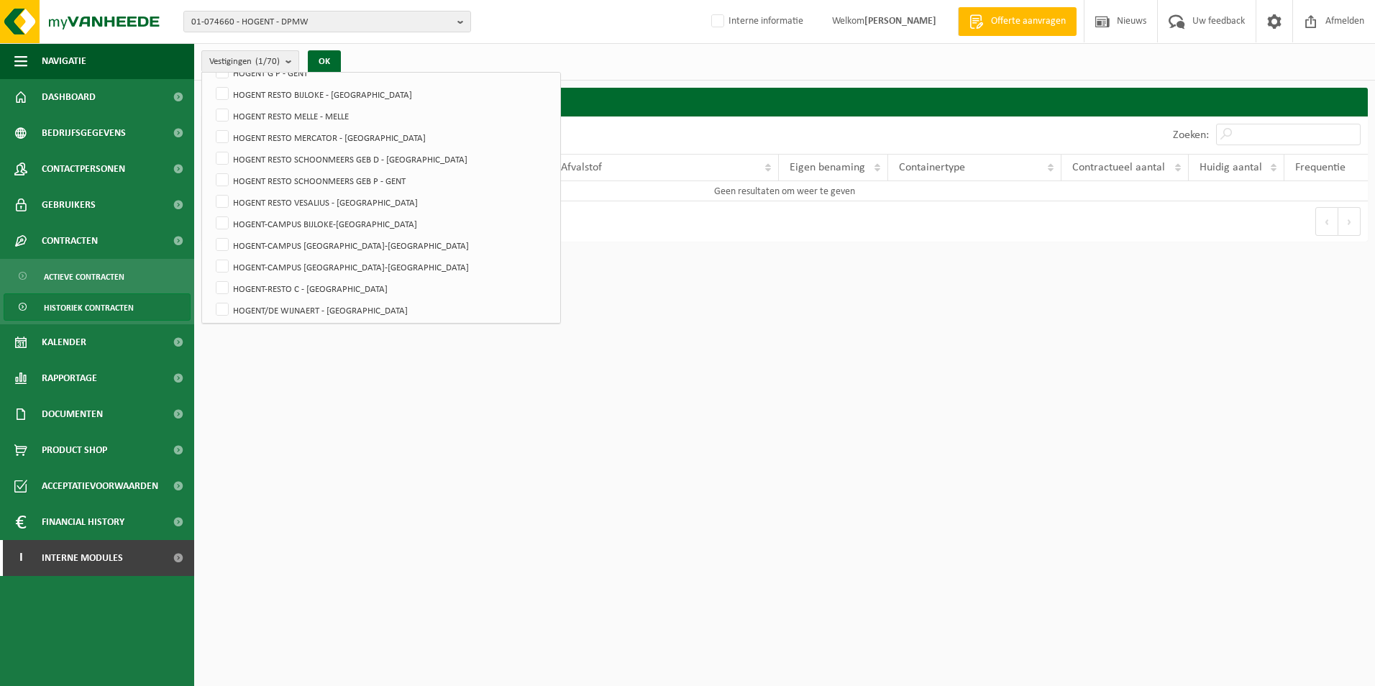
scroll to position [935, 0]
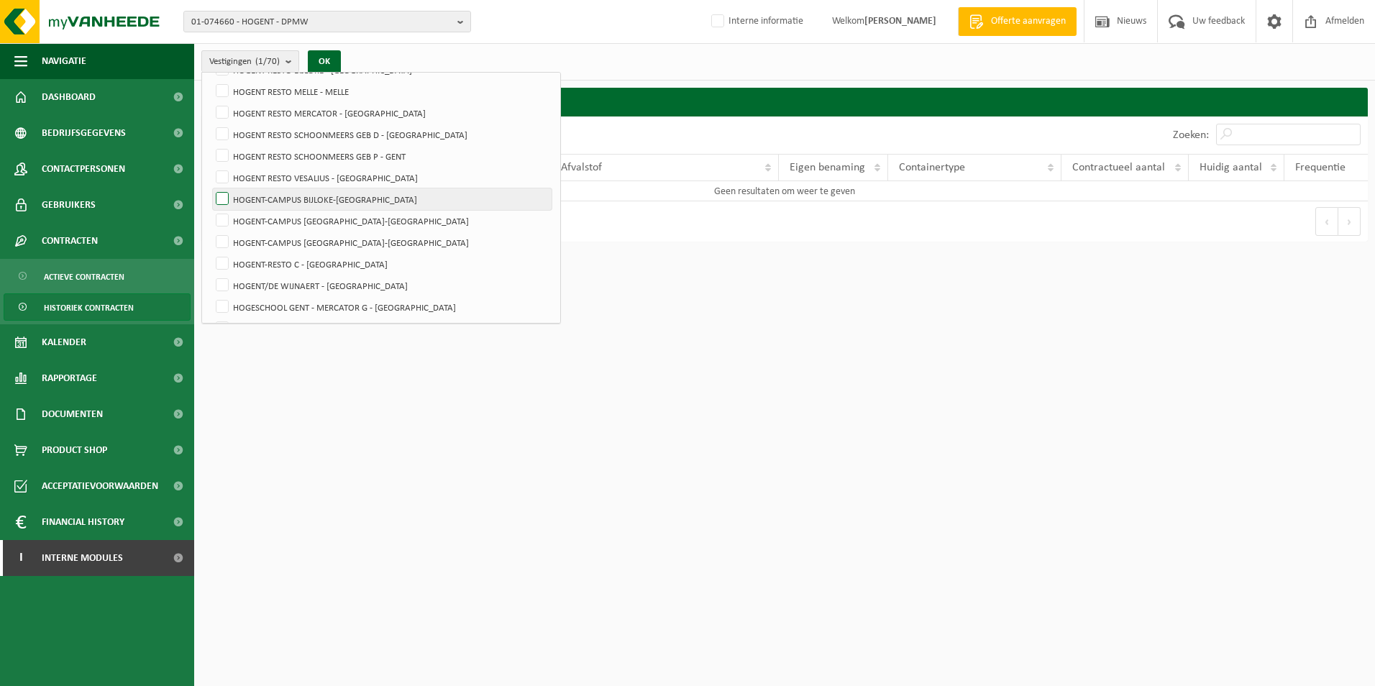
click at [225, 200] on label "HOGENT-CAMPUS BIJLOKE-[GEOGRAPHIC_DATA]" at bounding box center [382, 199] width 339 height 22
click at [211, 188] on input "HOGENT-CAMPUS BIJLOKE-[GEOGRAPHIC_DATA]" at bounding box center [210, 188] width 1 height 1
checkbox input "true"
click at [334, 63] on button "OK" at bounding box center [324, 61] width 33 height 23
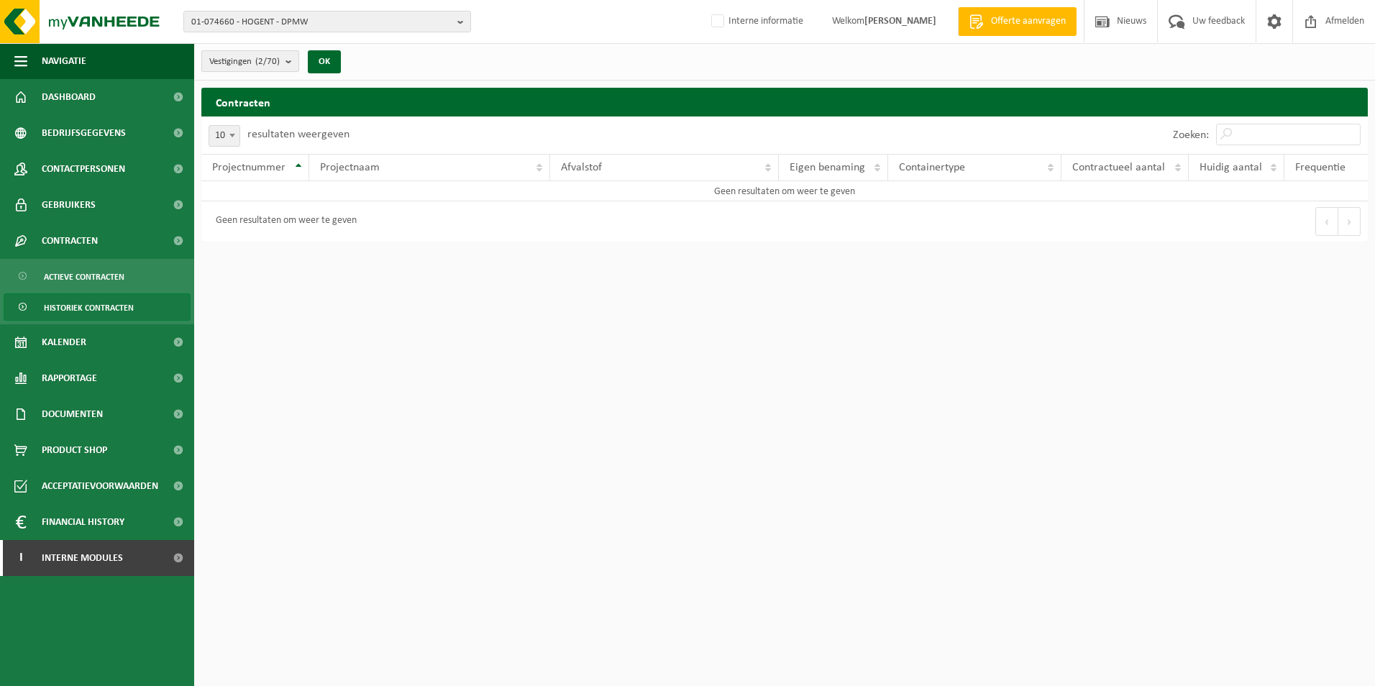
click at [291, 62] on b "submit" at bounding box center [292, 61] width 13 height 20
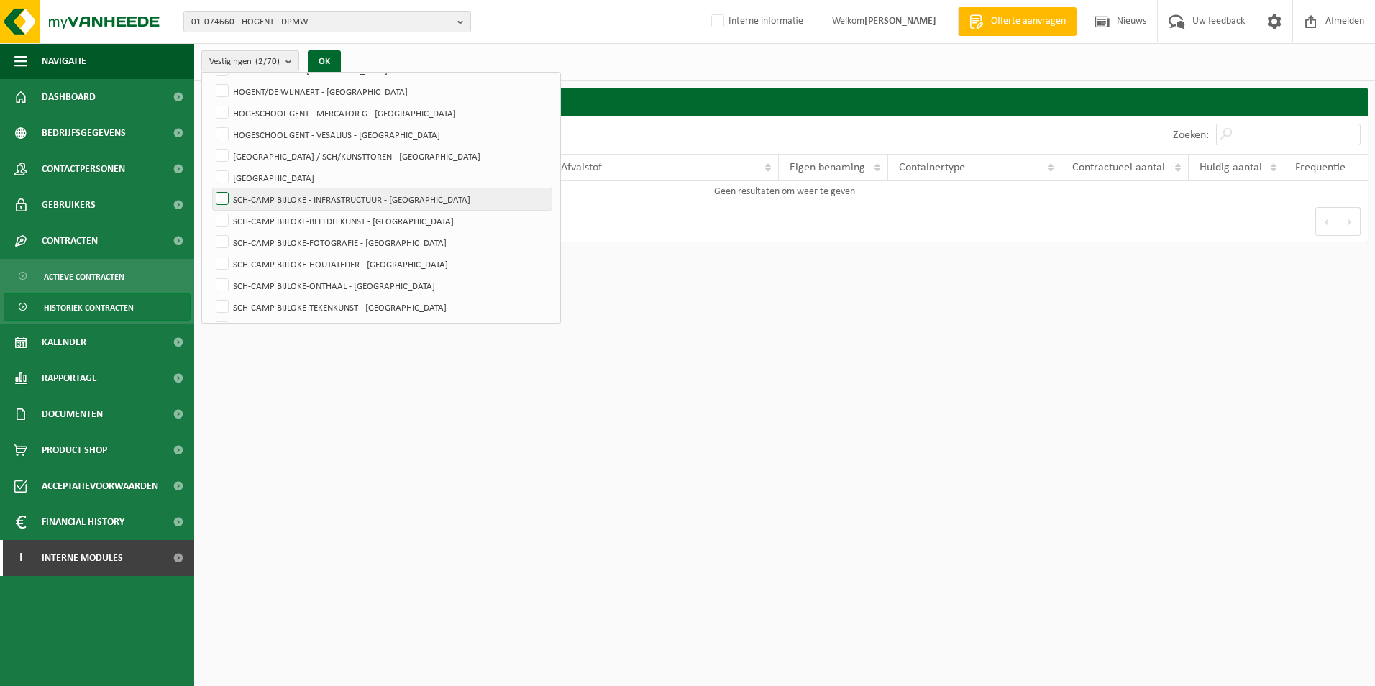
scroll to position [1151, 0]
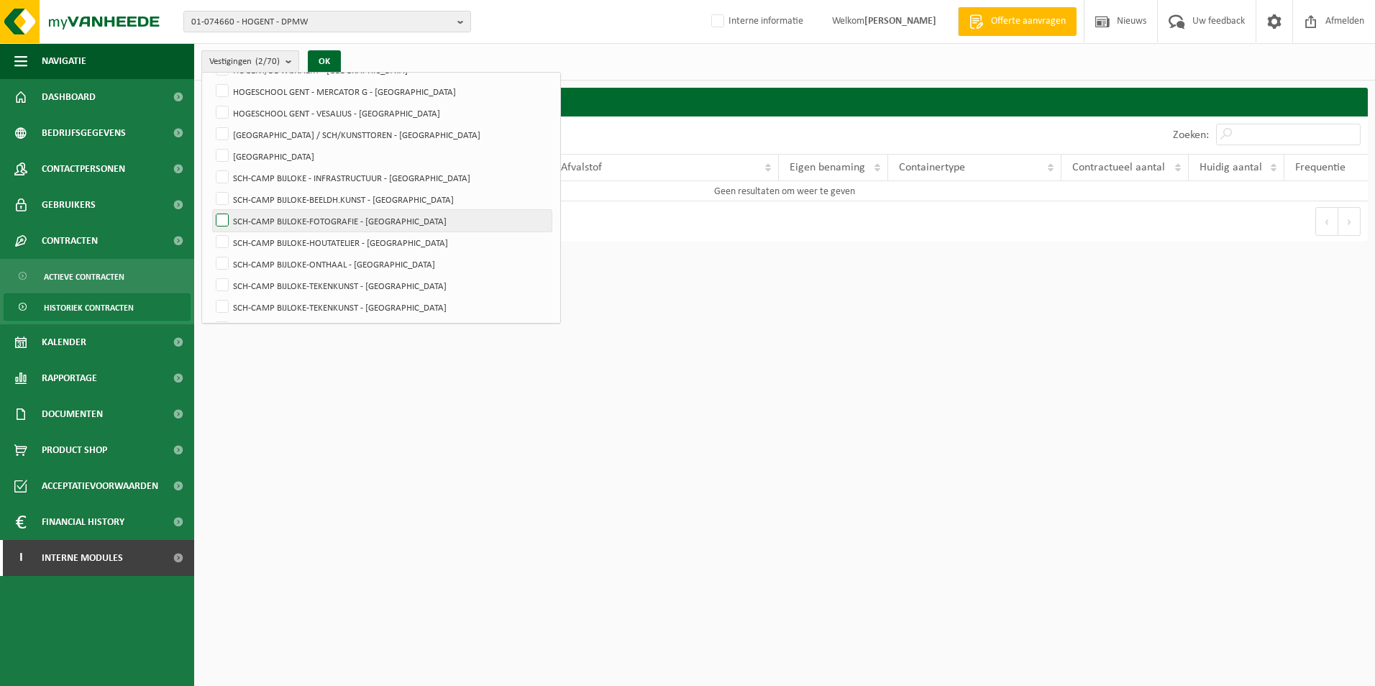
click at [221, 215] on label "SCH-CAMP BIJLOKE-FOTOGRAFIE - [GEOGRAPHIC_DATA]" at bounding box center [382, 221] width 339 height 22
click at [211, 210] on input "SCH-CAMP BIJLOKE-FOTOGRAFIE - [GEOGRAPHIC_DATA]" at bounding box center [210, 209] width 1 height 1
checkbox input "true"
click at [328, 62] on button "OK" at bounding box center [324, 61] width 33 height 23
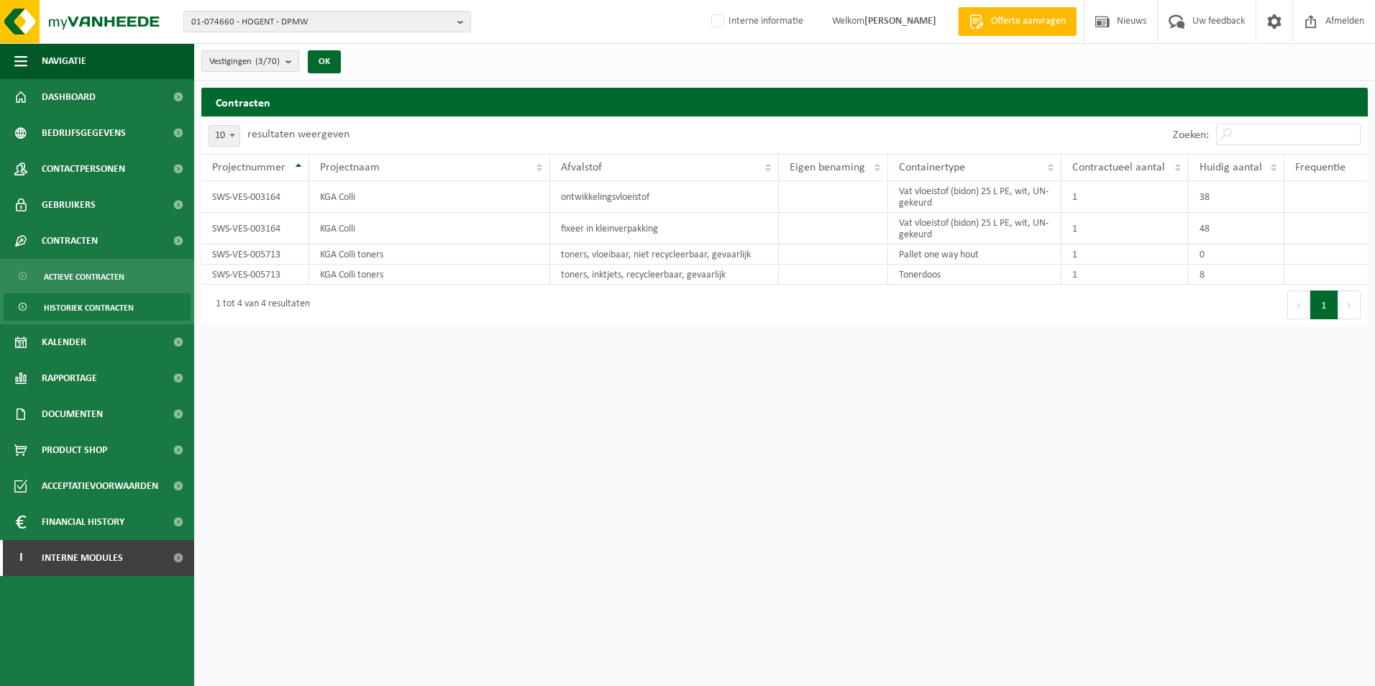
click at [92, 312] on span "Historiek contracten" at bounding box center [89, 307] width 90 height 27
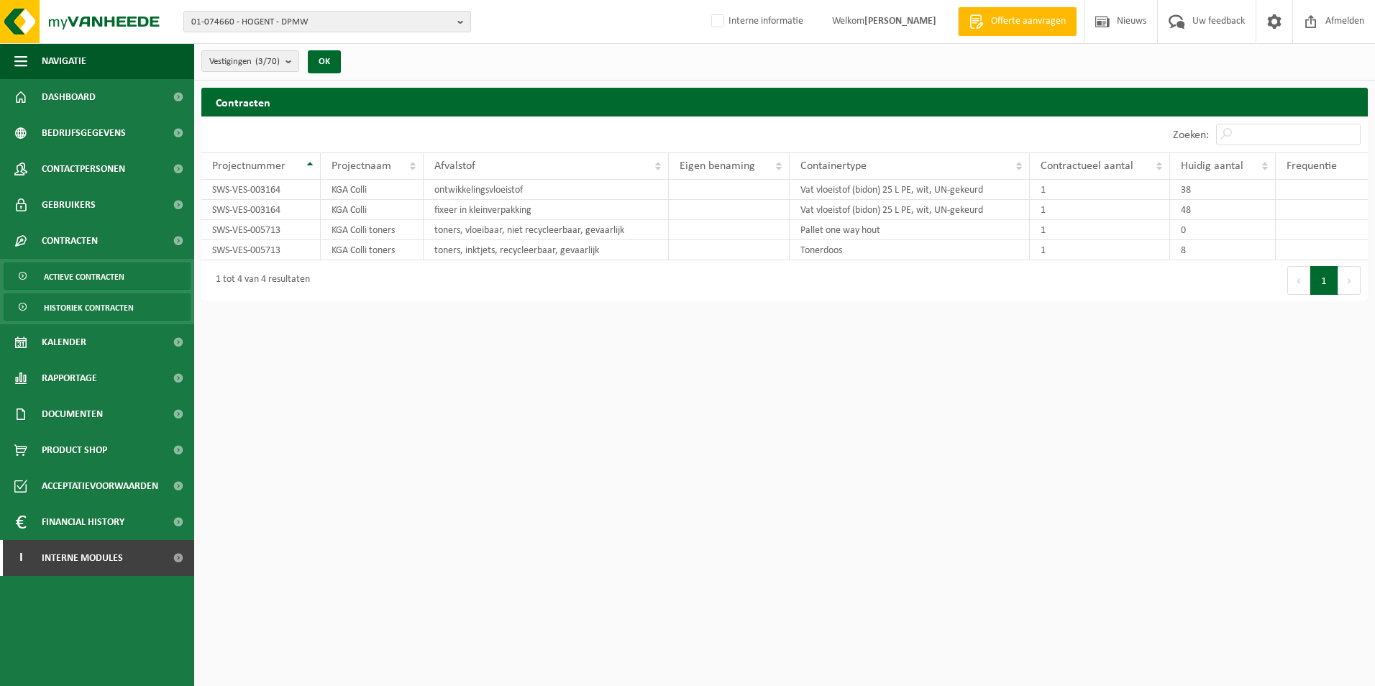
click at [102, 275] on span "Actieve contracten" at bounding box center [84, 276] width 81 height 27
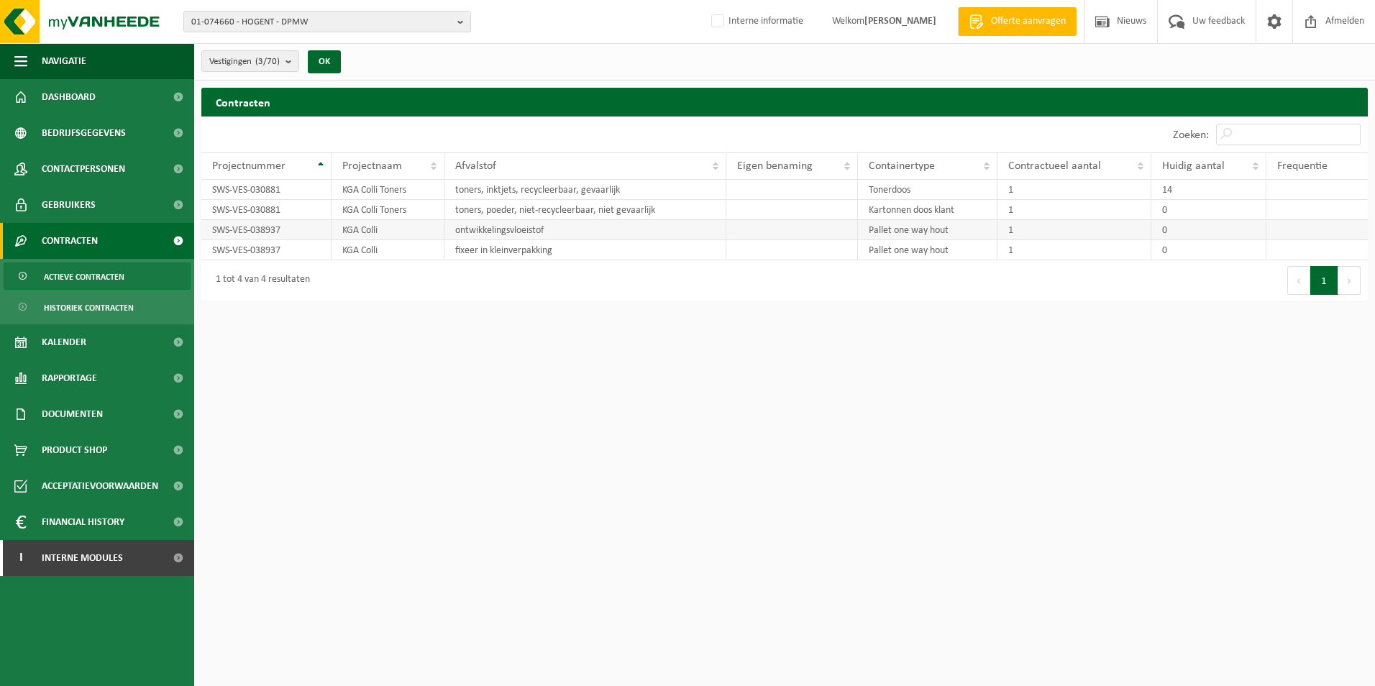
click at [494, 228] on td "ontwikkelingsvloeistof" at bounding box center [585, 230] width 282 height 20
drag, startPoint x: 214, startPoint y: 229, endPoint x: 284, endPoint y: 232, distance: 70.5
click at [284, 232] on td "SWS-VES-038937" at bounding box center [266, 230] width 130 height 20
click at [298, 64] on b "submit" at bounding box center [292, 61] width 13 height 20
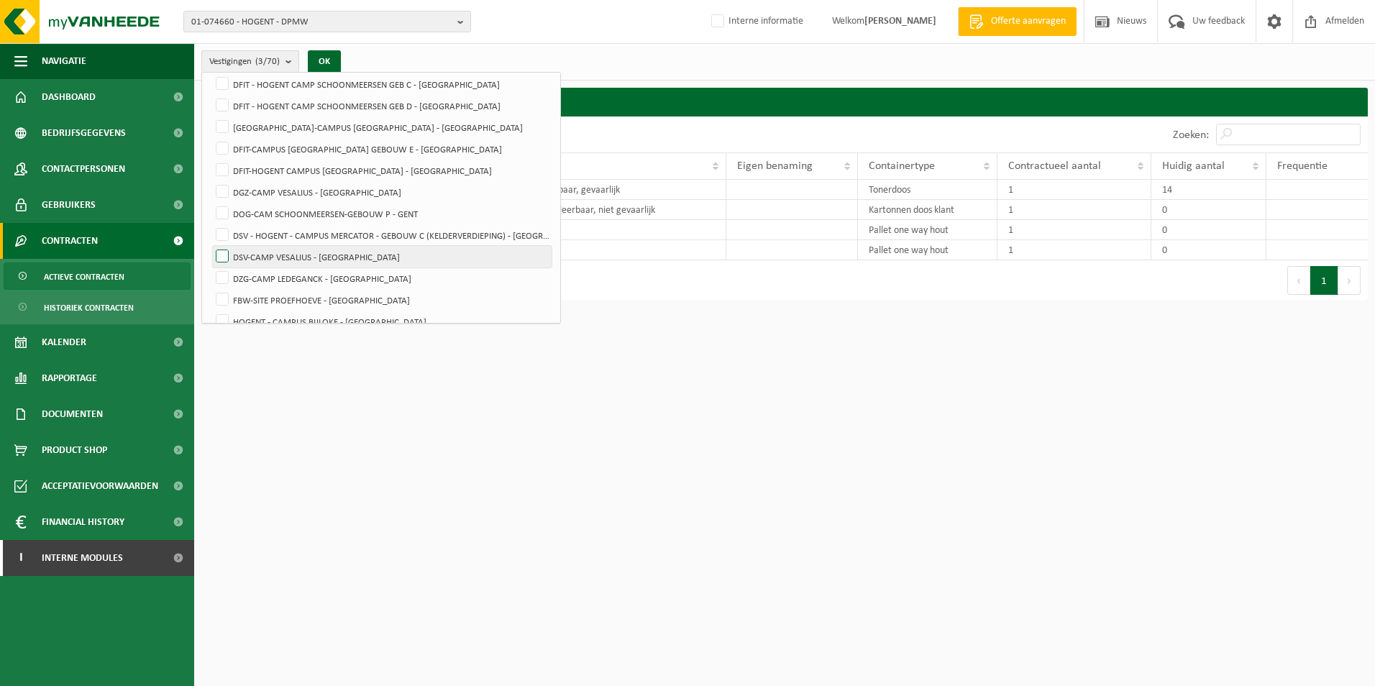
scroll to position [432, 0]
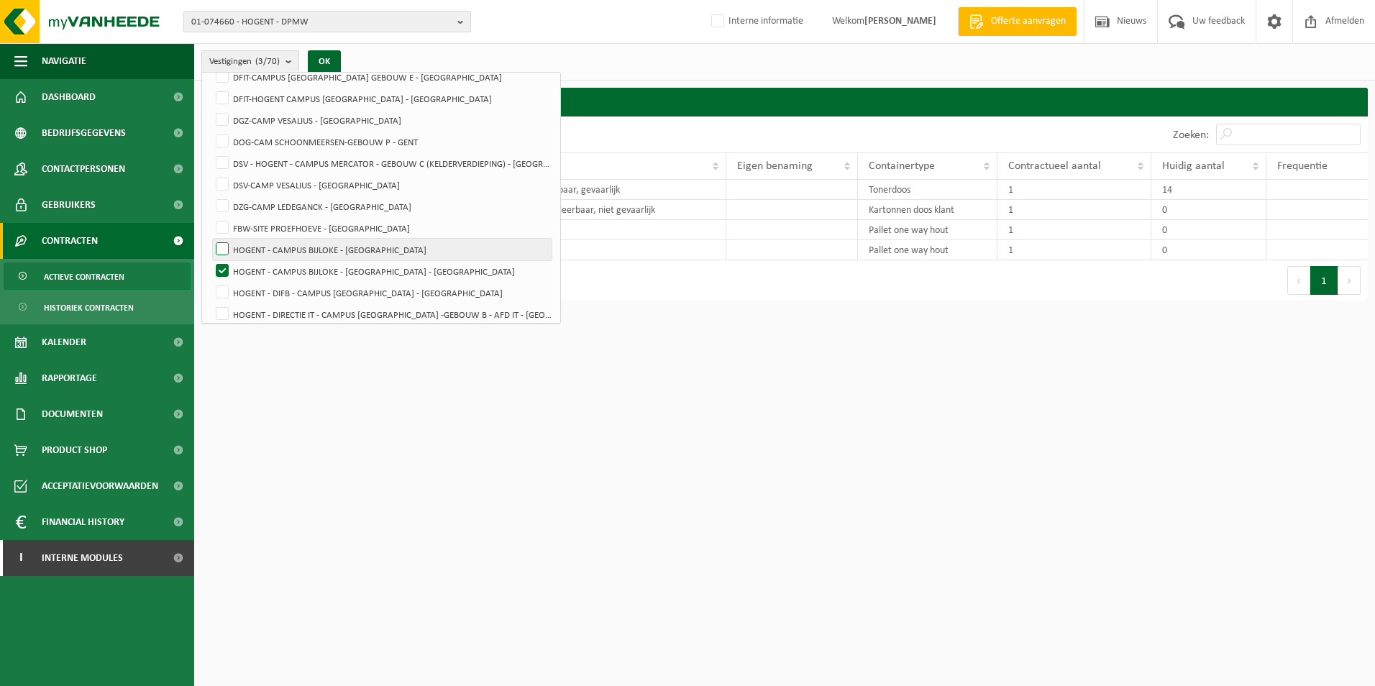
click at [225, 243] on label "HOGENT - CAMPUS BIJLOKE - [GEOGRAPHIC_DATA]" at bounding box center [382, 250] width 339 height 22
click at [211, 239] on input "HOGENT - CAMPUS BIJLOKE - [GEOGRAPHIC_DATA]" at bounding box center [210, 238] width 1 height 1
checkbox input "true"
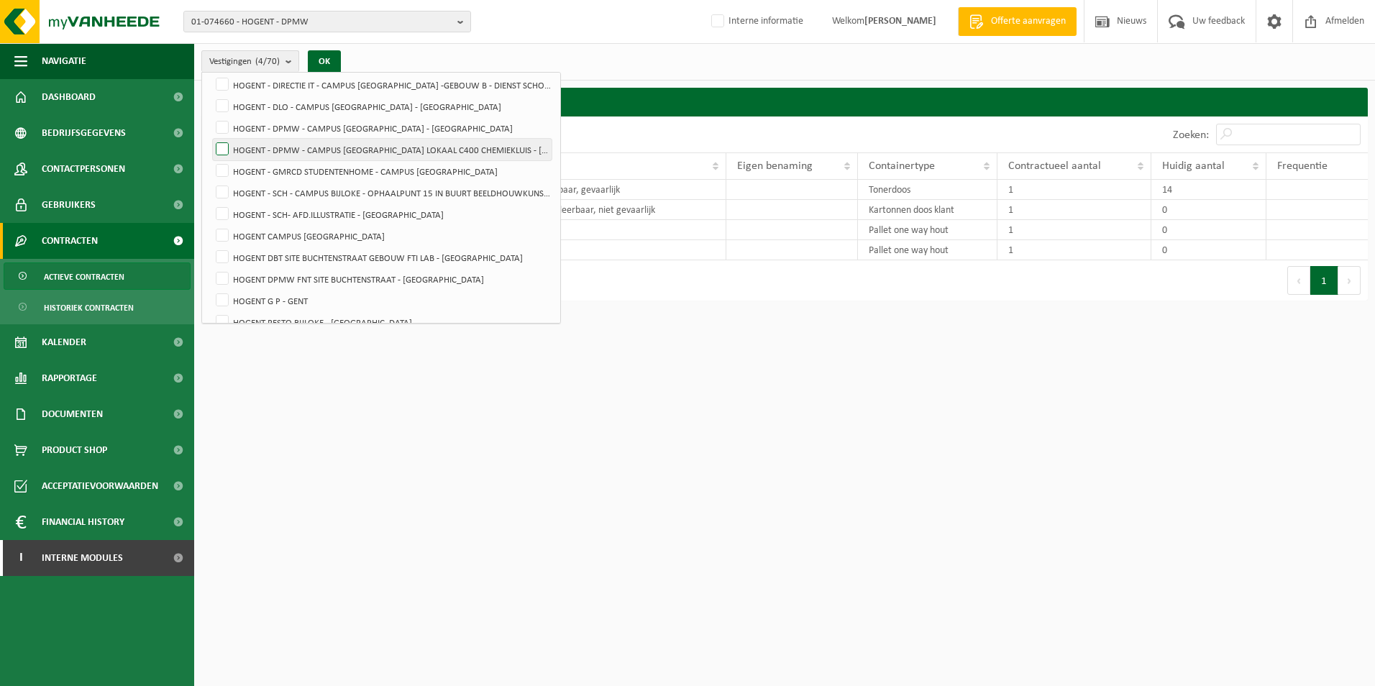
scroll to position [719, 0]
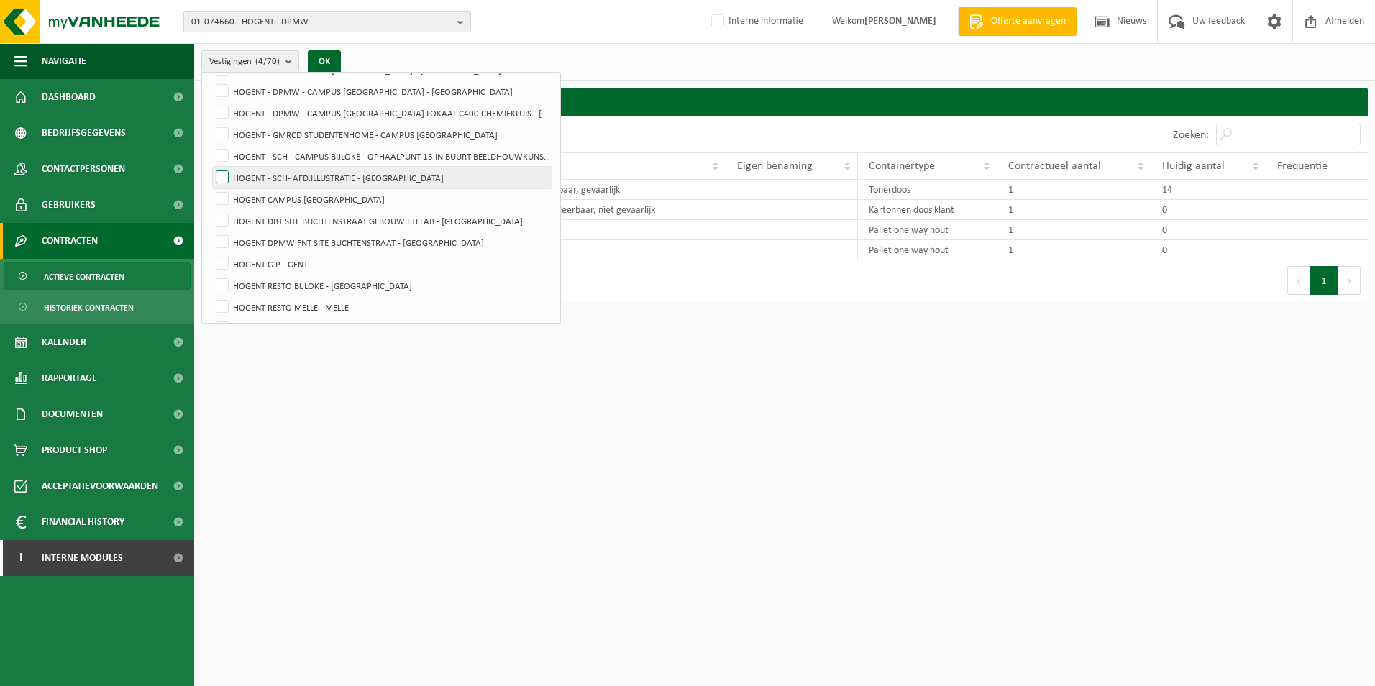
click at [227, 175] on label "HOGENT - SCH- AFD.ILLUSTRATIE - [GEOGRAPHIC_DATA]" at bounding box center [382, 178] width 339 height 22
click at [211, 167] on input "HOGENT - SCH- AFD.ILLUSTRATIE - [GEOGRAPHIC_DATA]" at bounding box center [210, 166] width 1 height 1
checkbox input "true"
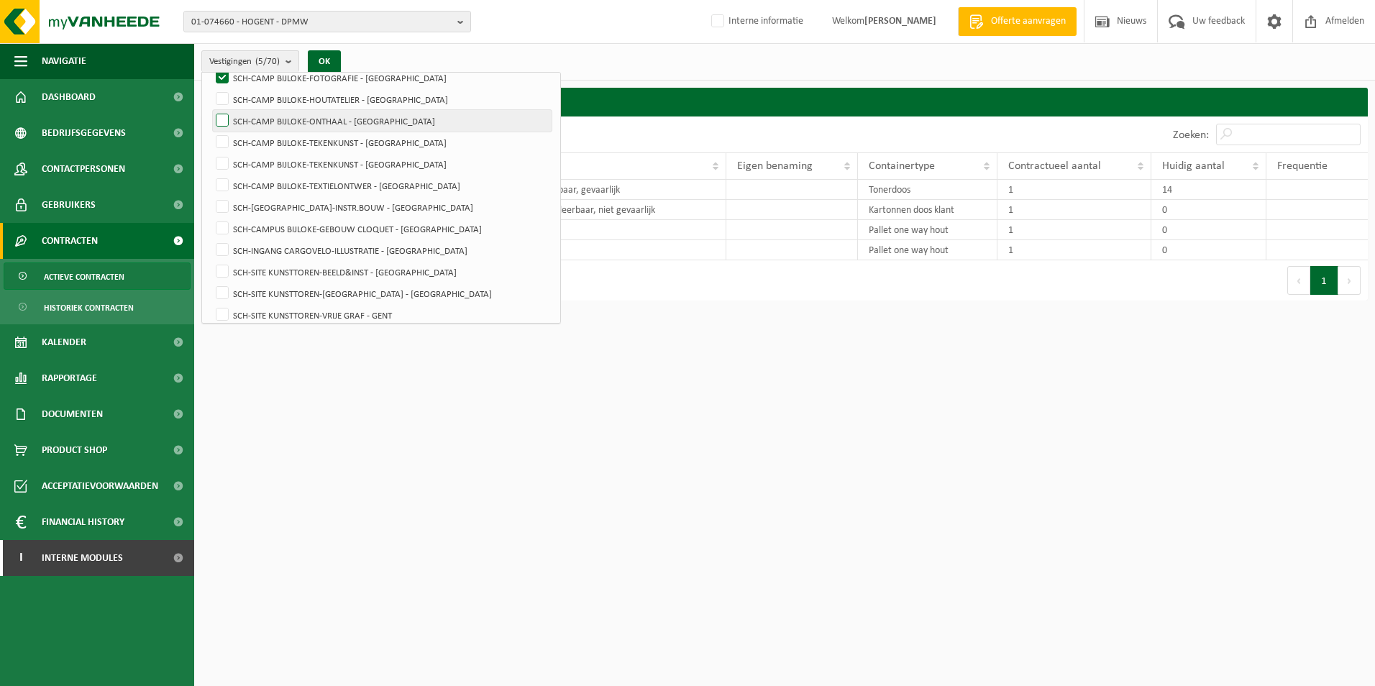
scroll to position [1295, 0]
click at [224, 227] on label "SCH-CAMPUS BIJLOKE-GEBOUW CLOQUET - [GEOGRAPHIC_DATA]" at bounding box center [382, 228] width 339 height 22
click at [211, 217] on input "SCH-CAMPUS BIJLOKE-GEBOUW CLOQUET - [GEOGRAPHIC_DATA]" at bounding box center [210, 216] width 1 height 1
checkbox input "true"
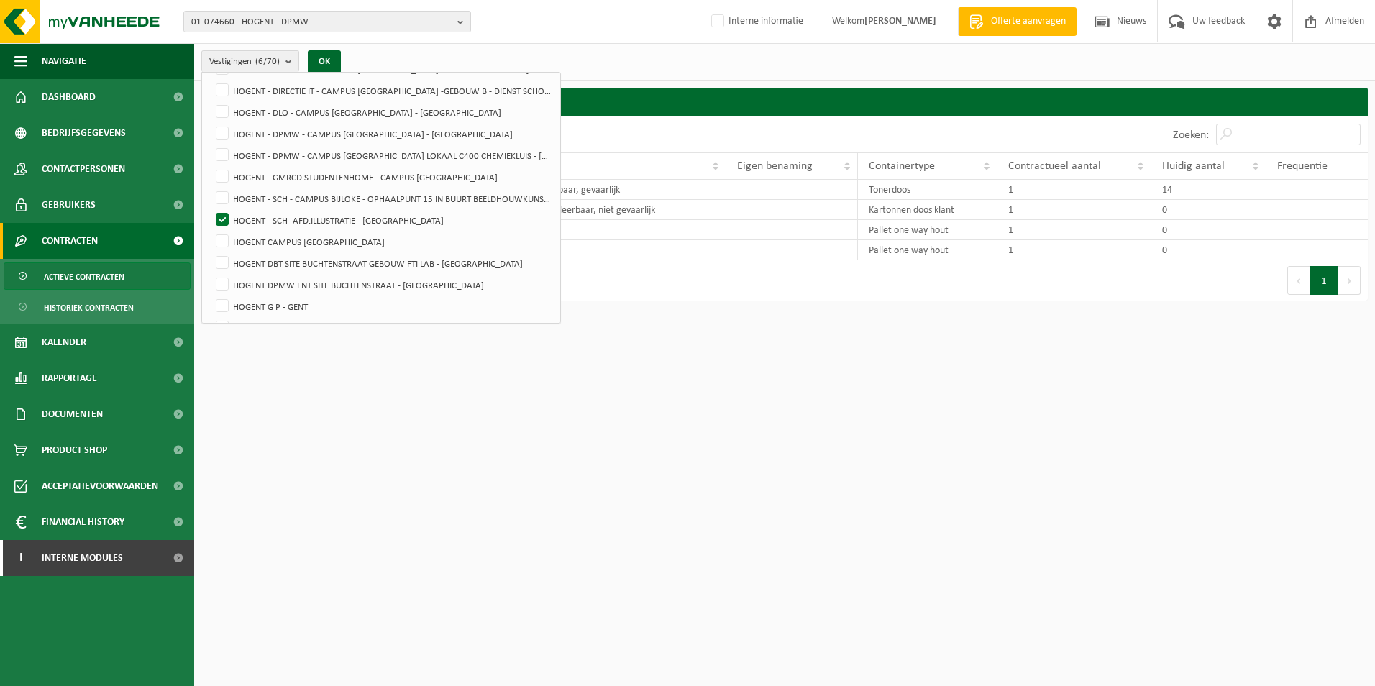
scroll to position [647, 0]
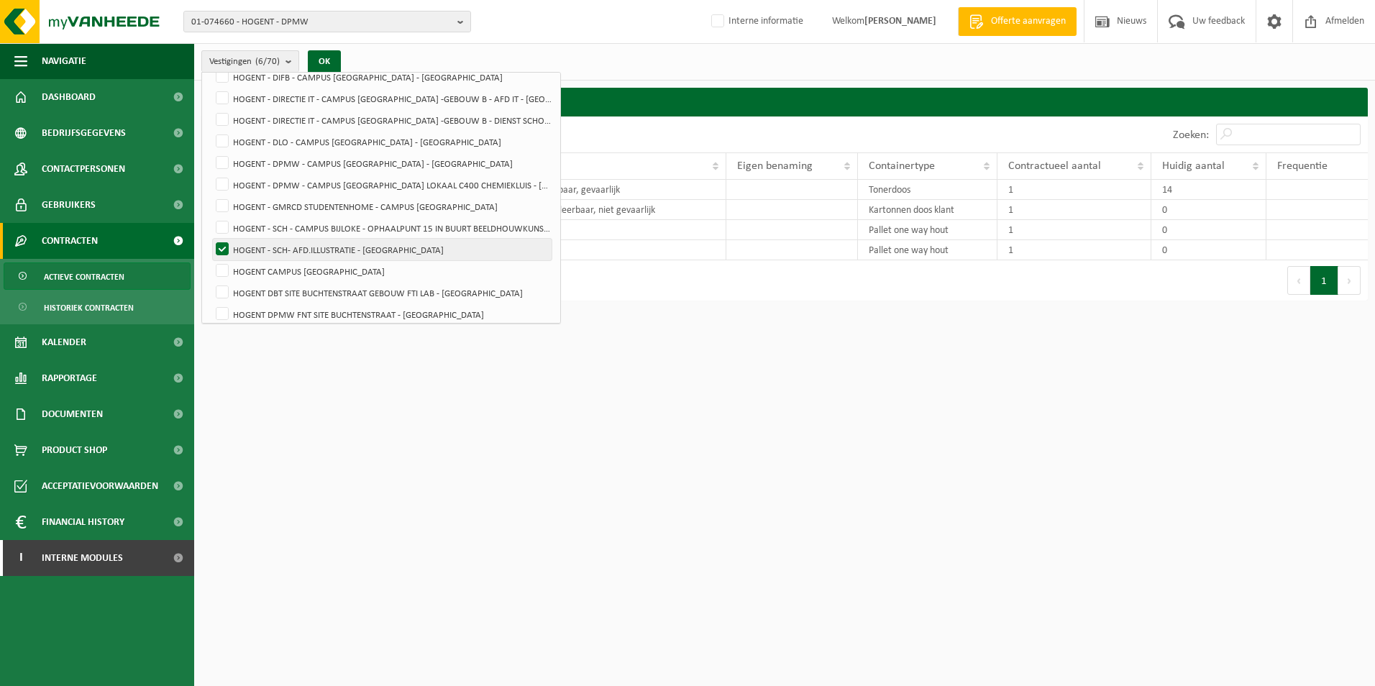
click at [225, 244] on label "HOGENT - SCH- AFD.ILLUSTRATIE - [GEOGRAPHIC_DATA]" at bounding box center [382, 250] width 339 height 22
click at [211, 239] on input "HOGENT - SCH- AFD.ILLUSTRATIE - [GEOGRAPHIC_DATA]" at bounding box center [210, 238] width 1 height 1
checkbox input "false"
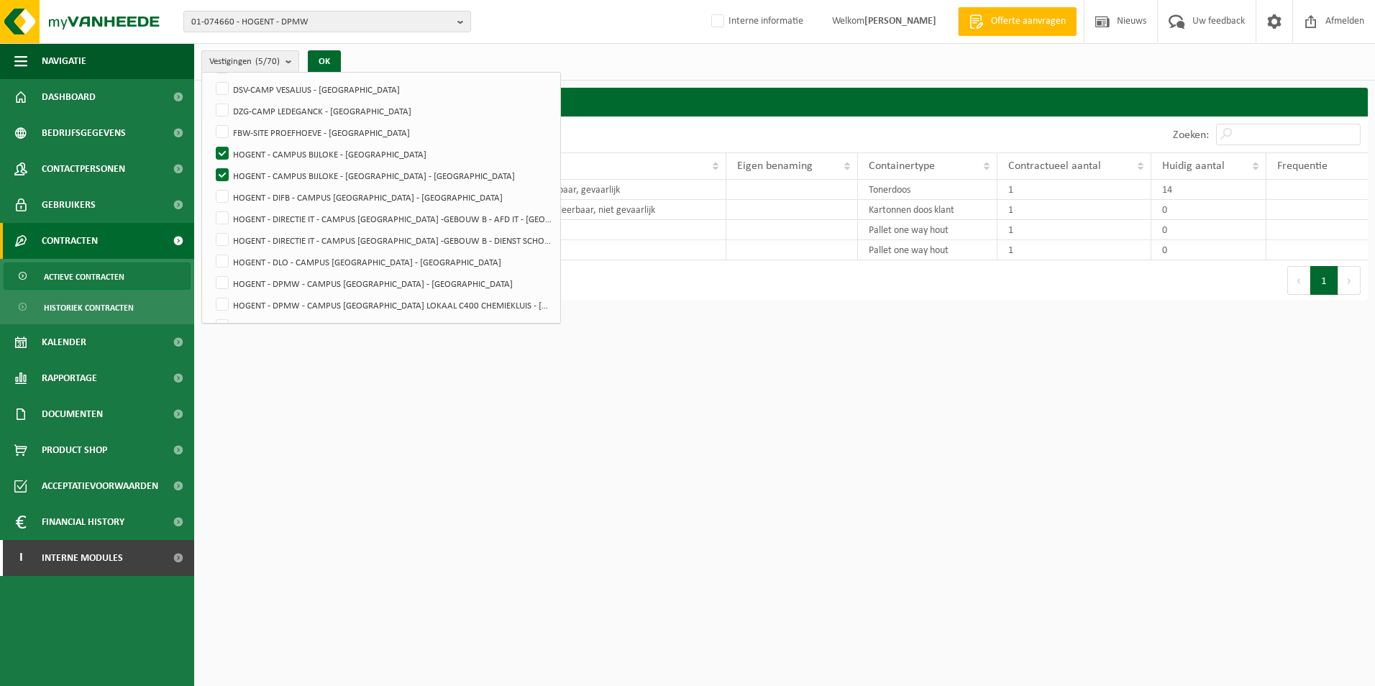
scroll to position [503, 0]
click at [220, 177] on label "HOGENT - CAMPUS BIJLOKE - [GEOGRAPHIC_DATA]" at bounding box center [382, 178] width 339 height 22
click at [211, 167] on input "HOGENT - CAMPUS BIJLOKE - [GEOGRAPHIC_DATA]" at bounding box center [210, 166] width 1 height 1
click at [326, 55] on button "OK" at bounding box center [324, 61] width 33 height 23
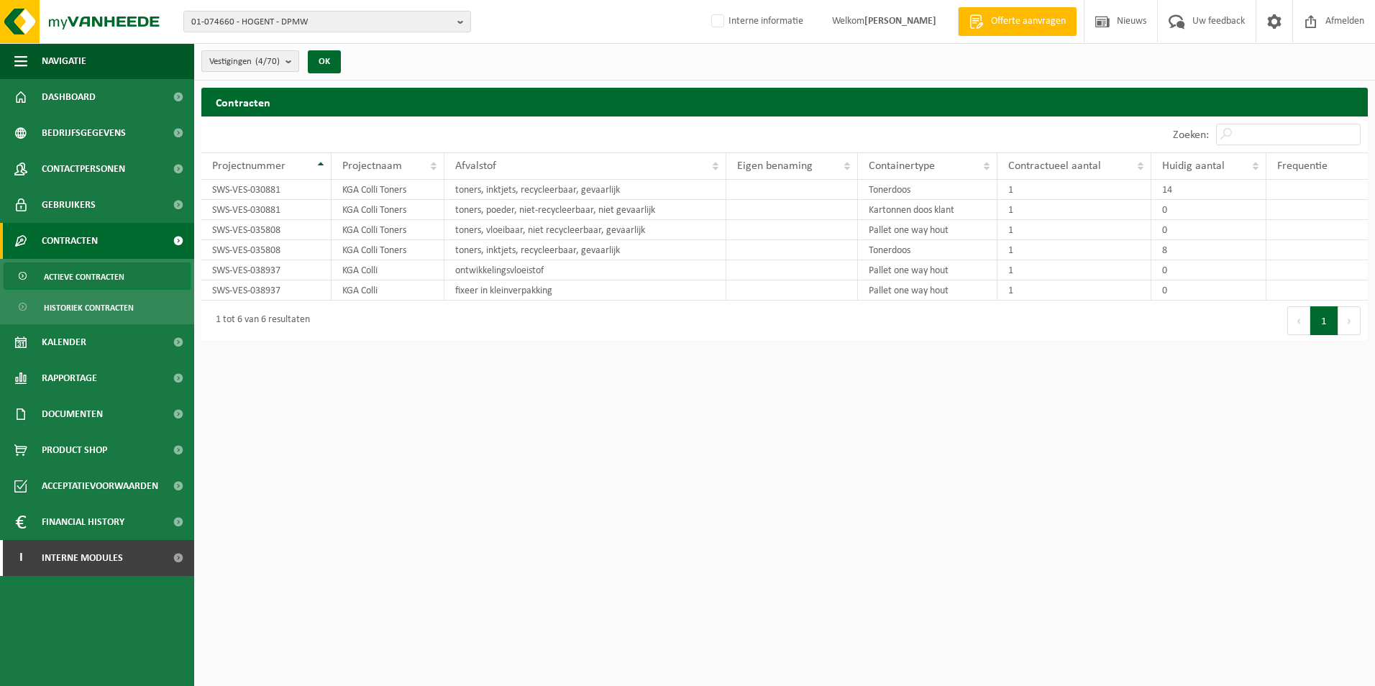
click at [296, 58] on b "submit" at bounding box center [292, 61] width 13 height 20
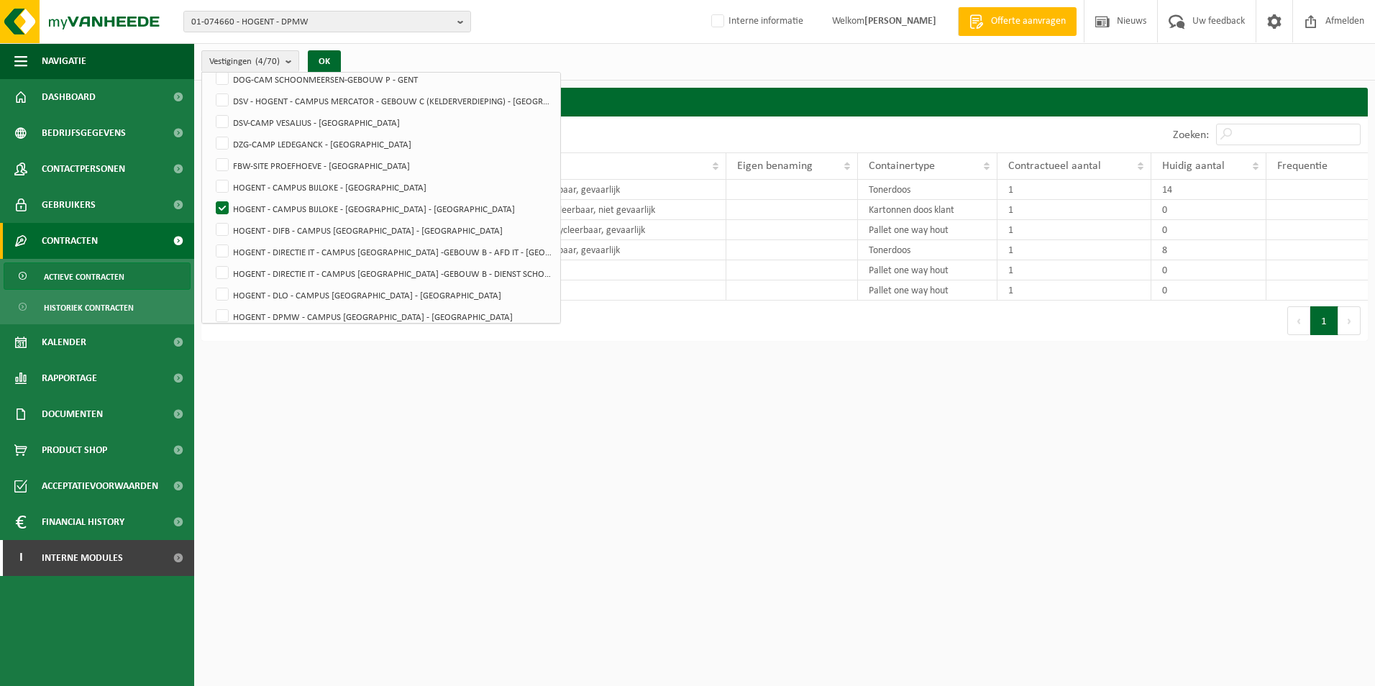
scroll to position [483, 0]
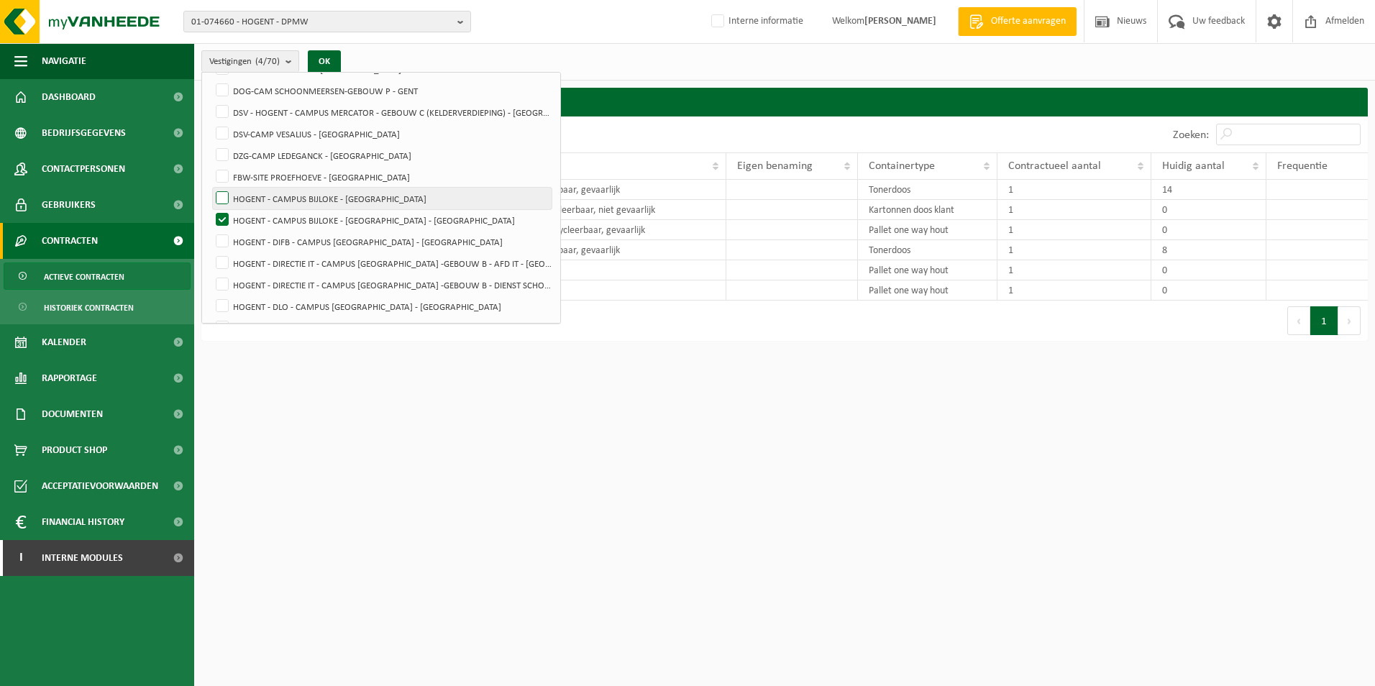
click at [224, 198] on label "HOGENT - CAMPUS BIJLOKE - [GEOGRAPHIC_DATA]" at bounding box center [382, 199] width 339 height 22
click at [211, 188] on input "HOGENT - CAMPUS BIJLOKE - [GEOGRAPHIC_DATA]" at bounding box center [210, 187] width 1 height 1
checkbox input "true"
click at [324, 61] on button "OK" at bounding box center [324, 61] width 33 height 23
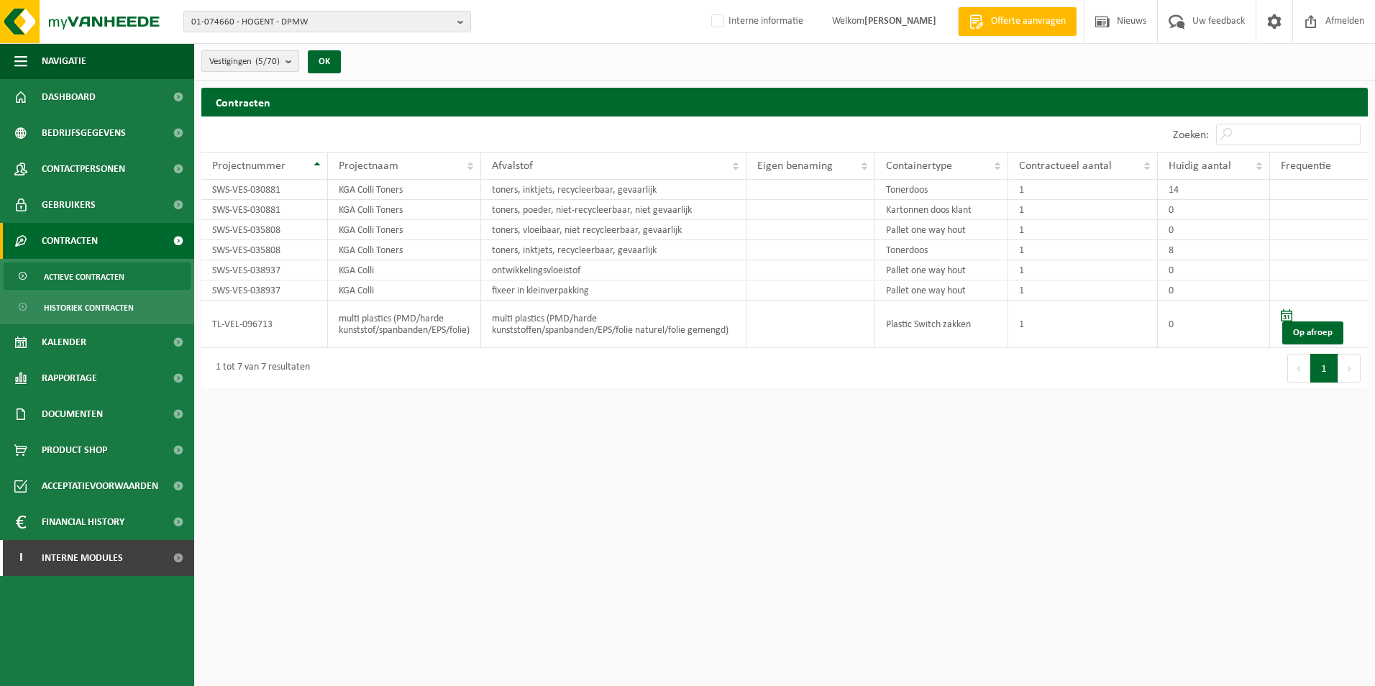
click at [292, 61] on b "submit" at bounding box center [292, 61] width 13 height 20
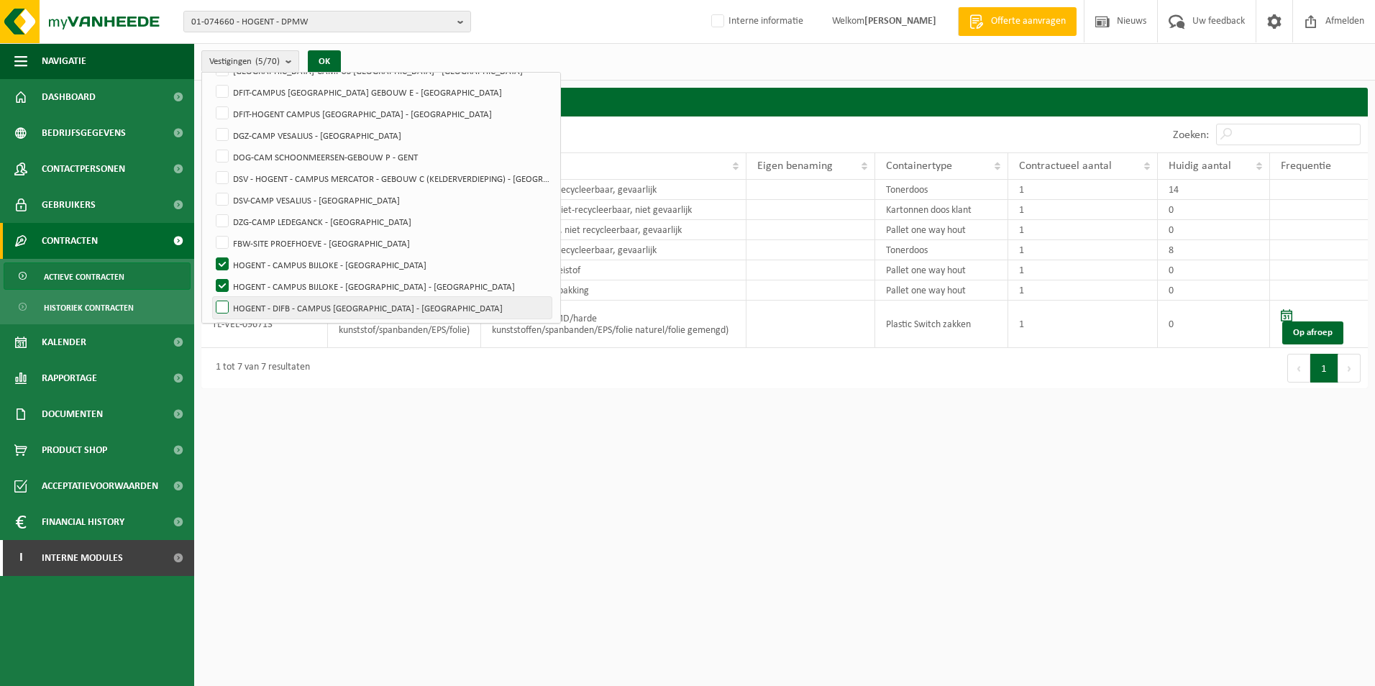
scroll to position [411, 0]
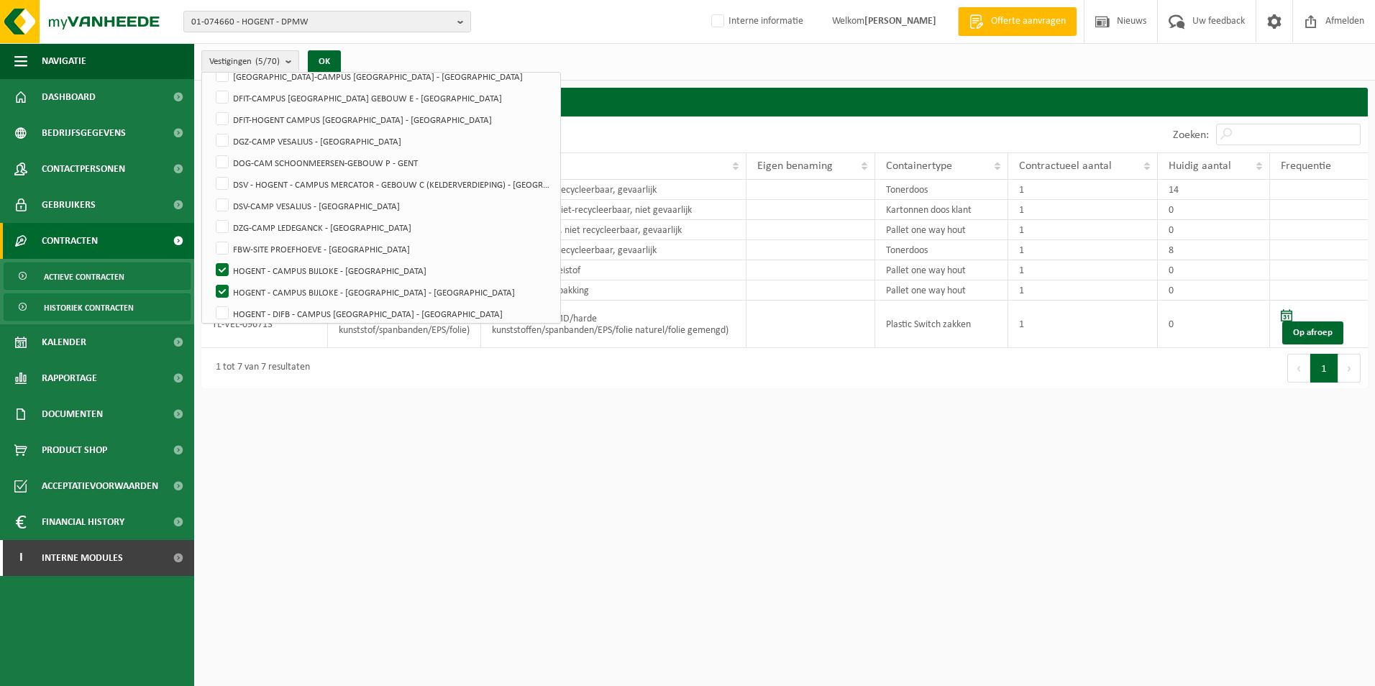
click at [108, 303] on span "Historiek contracten" at bounding box center [89, 307] width 90 height 27
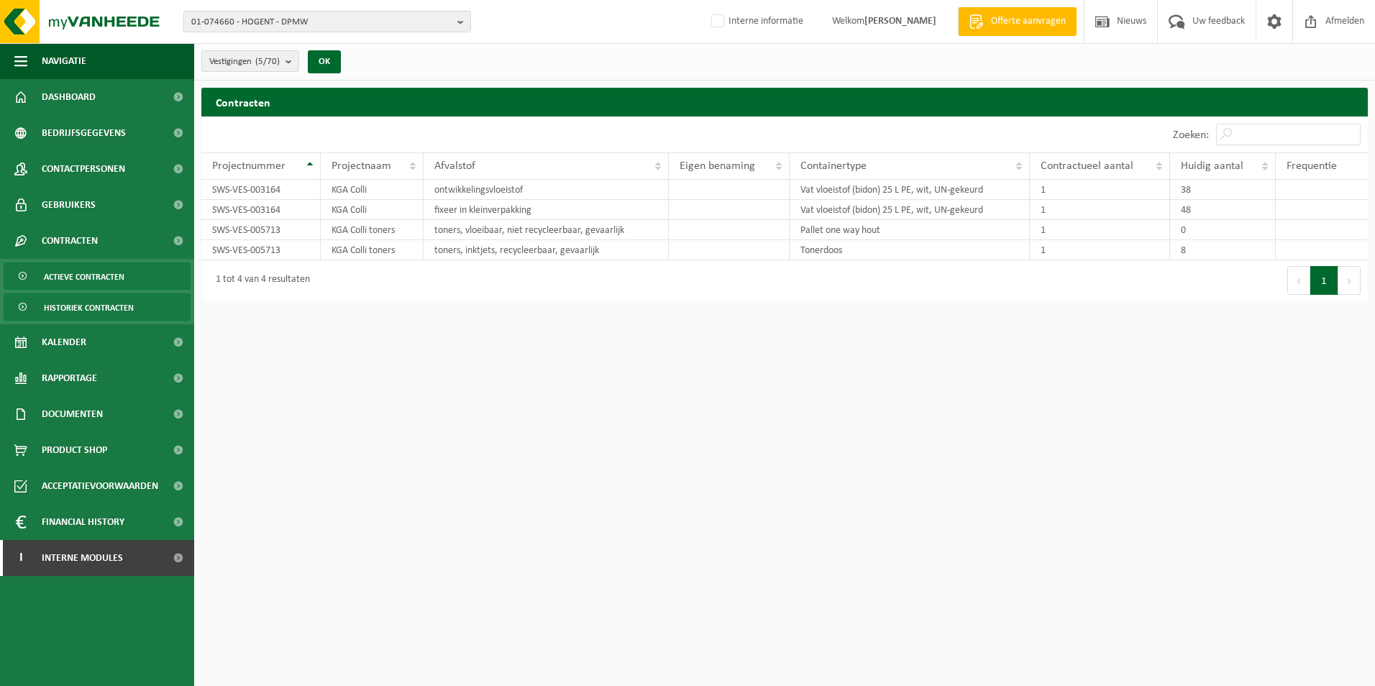
click at [81, 277] on span "Actieve contracten" at bounding box center [84, 276] width 81 height 27
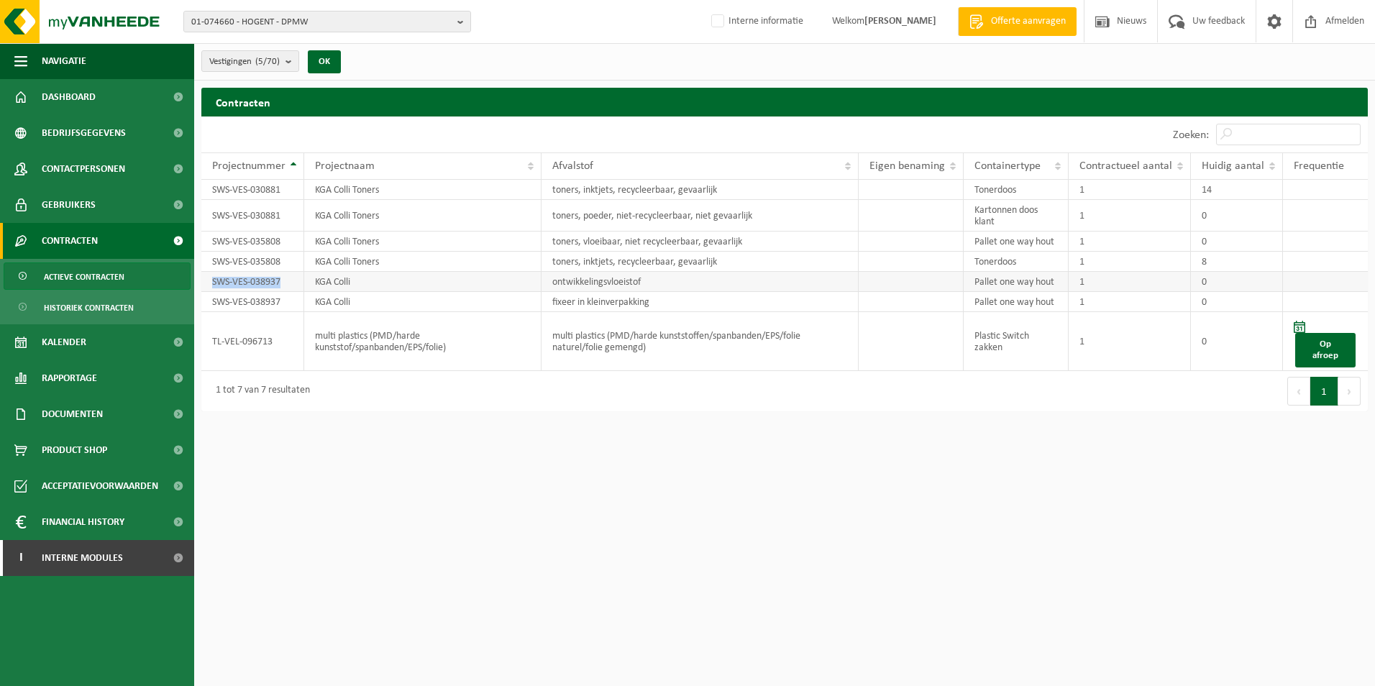
drag, startPoint x: 214, startPoint y: 279, endPoint x: 284, endPoint y: 279, distance: 70.5
click at [284, 279] on td "SWS-VES-038937" at bounding box center [252, 282] width 103 height 20
drag, startPoint x: 284, startPoint y: 279, endPoint x: 269, endPoint y: 281, distance: 15.2
copy td "SWS-VES-038937"
